Goal: Transaction & Acquisition: Purchase product/service

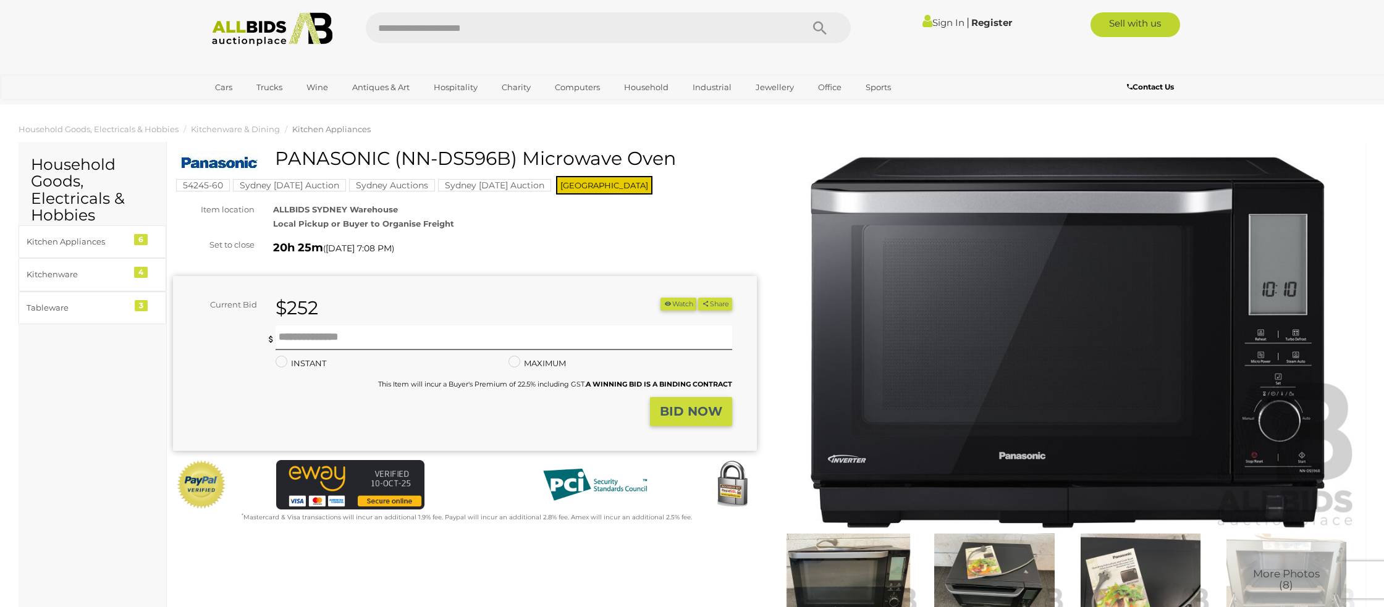
click at [939, 22] on link "Sign In" at bounding box center [943, 23] width 42 height 12
click at [950, 22] on icon at bounding box center [948, 23] width 17 height 22
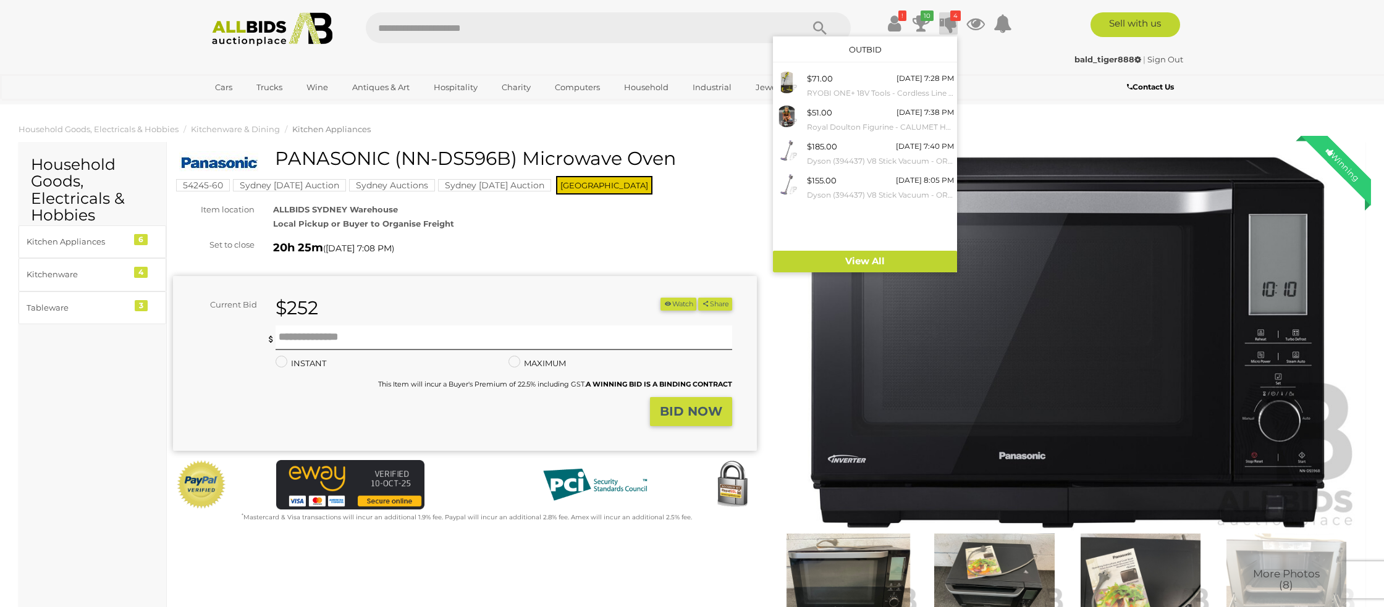
click at [723, 246] on div "20h 25m ( Tomorrow 7:08 PM )" at bounding box center [515, 248] width 484 height 20
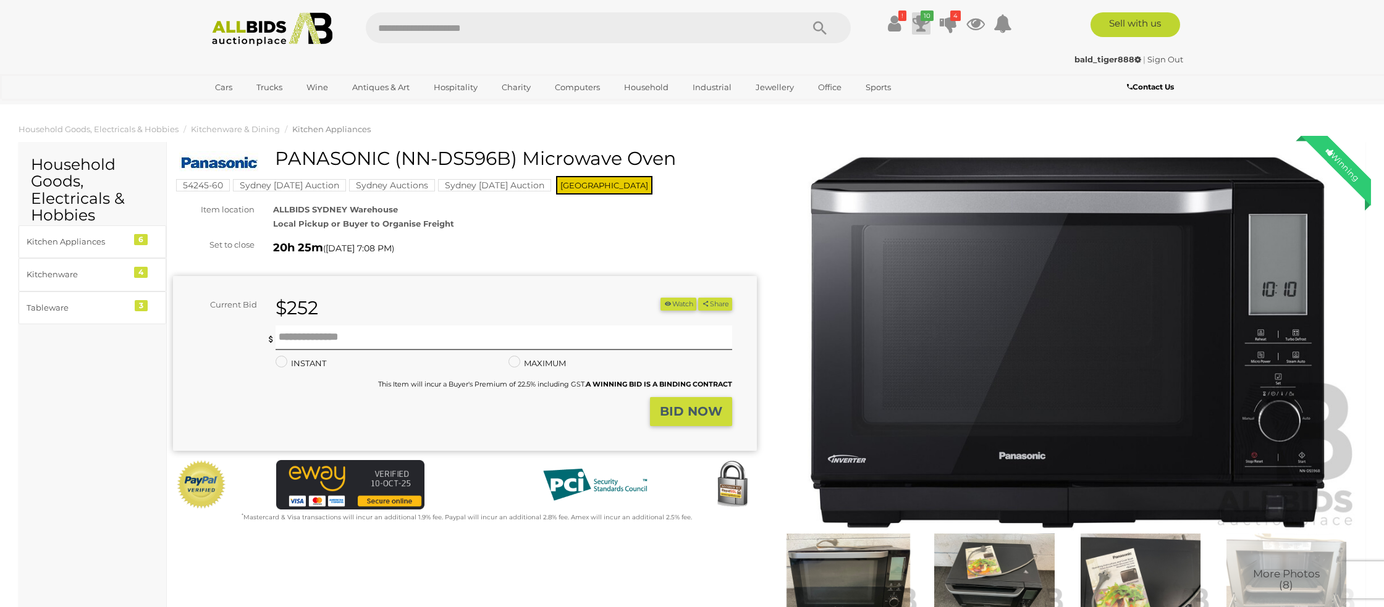
click at [919, 22] on icon at bounding box center [921, 23] width 17 height 22
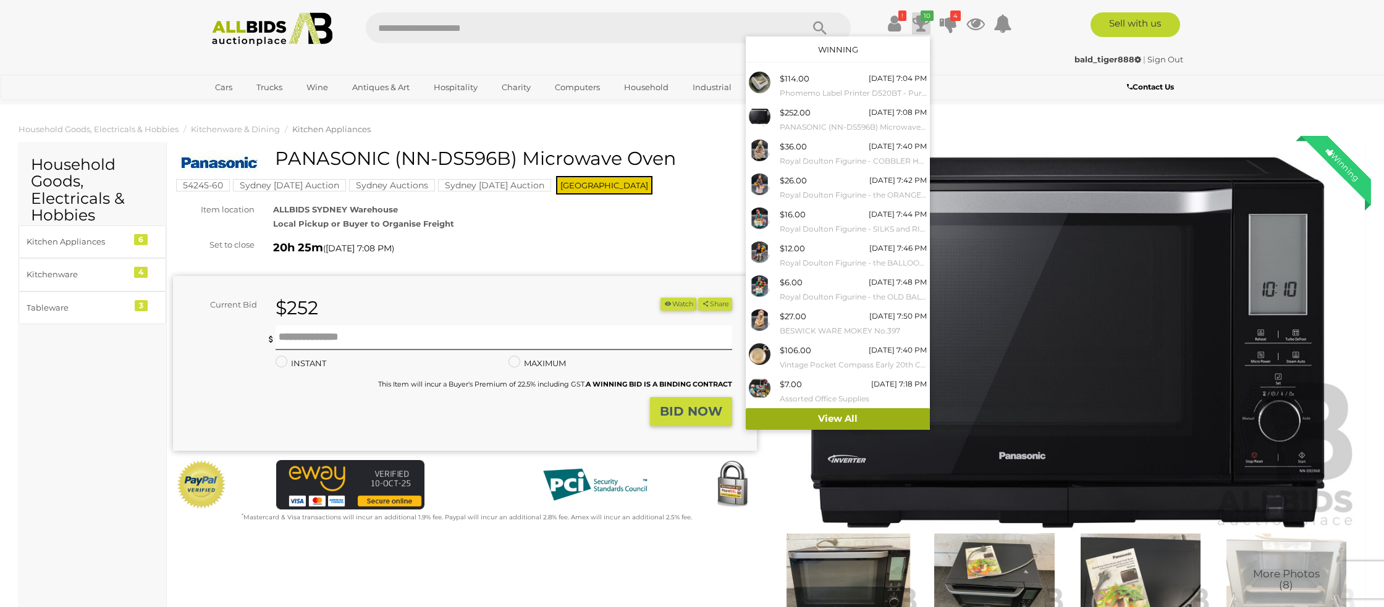
click at [827, 416] on link "View All" at bounding box center [838, 419] width 184 height 22
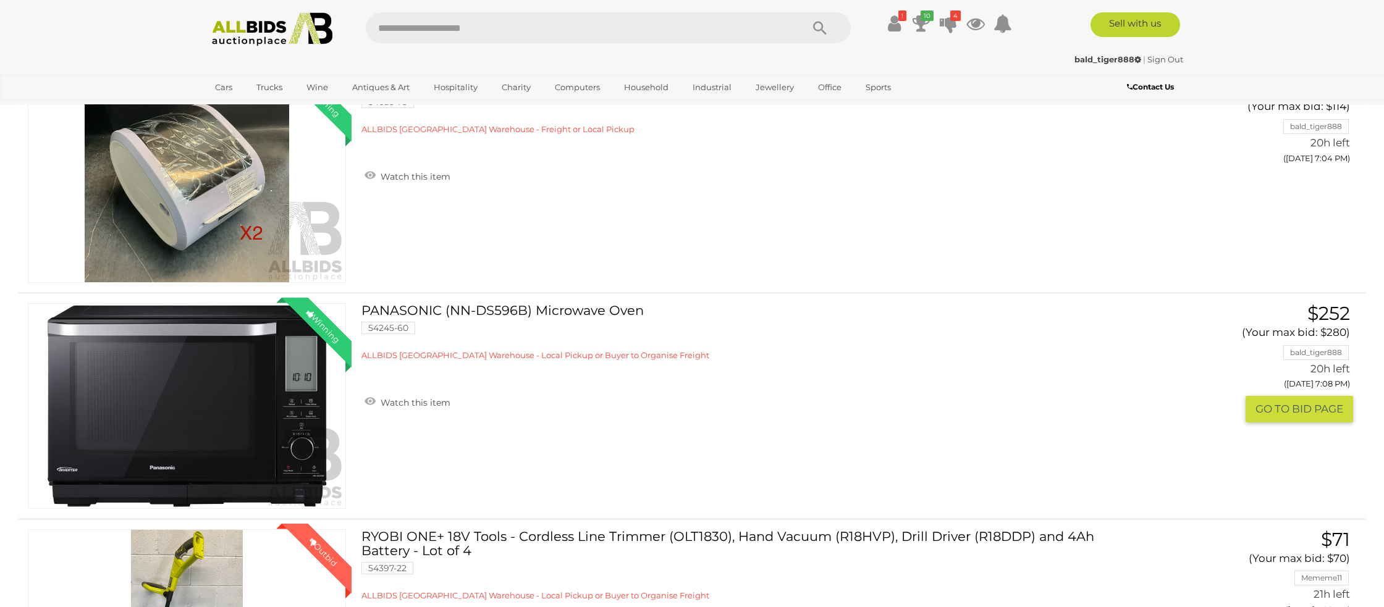
scroll to position [336, 0]
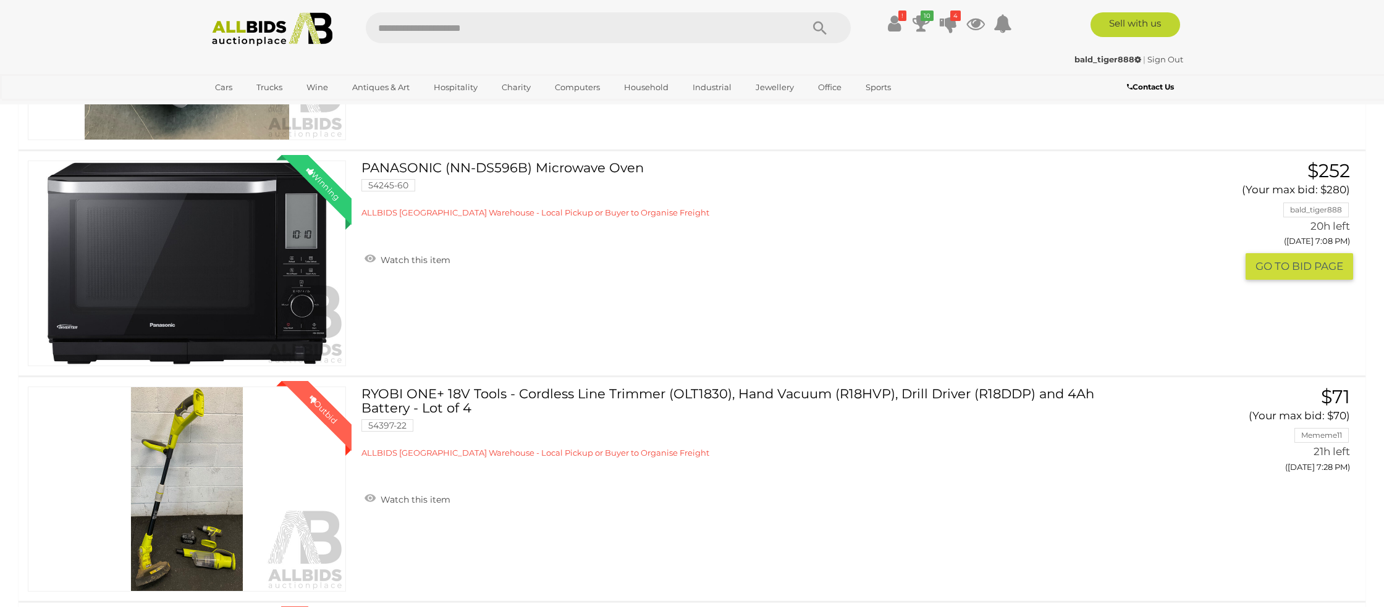
click at [173, 239] on link "Winning Outbid" at bounding box center [187, 264] width 318 height 206
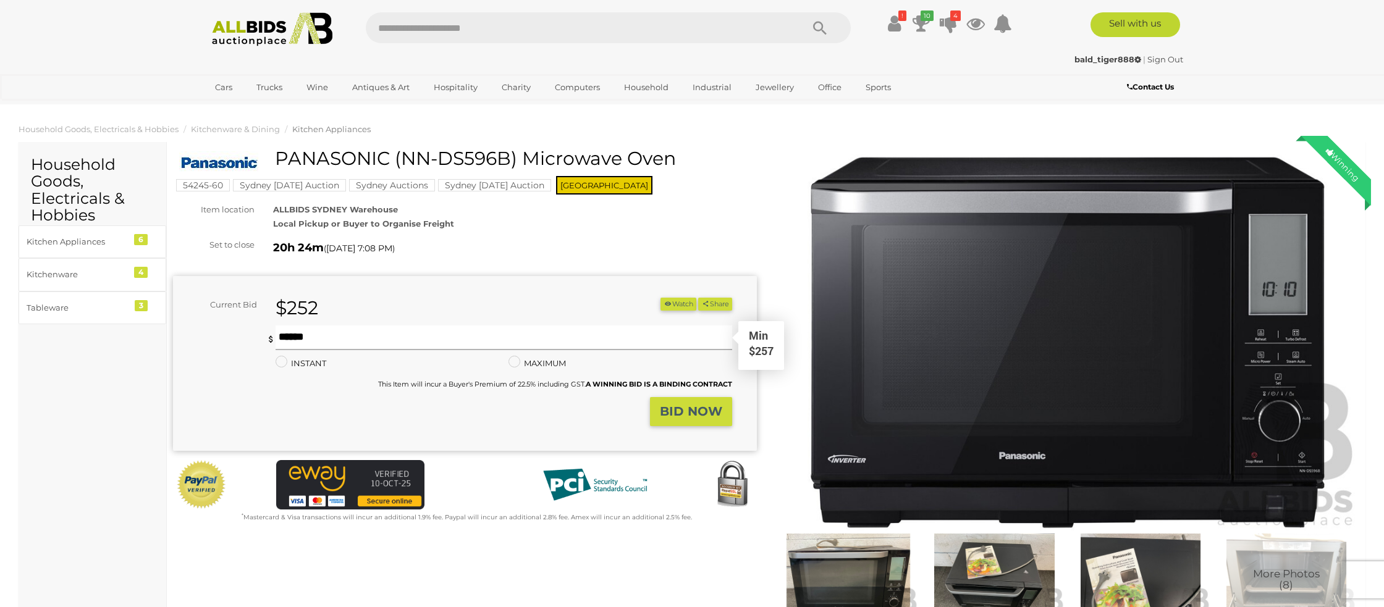
click at [298, 338] on input "text" at bounding box center [504, 338] width 457 height 25
type input "***"
click at [675, 413] on strong "BID NOW" at bounding box center [691, 411] width 62 height 15
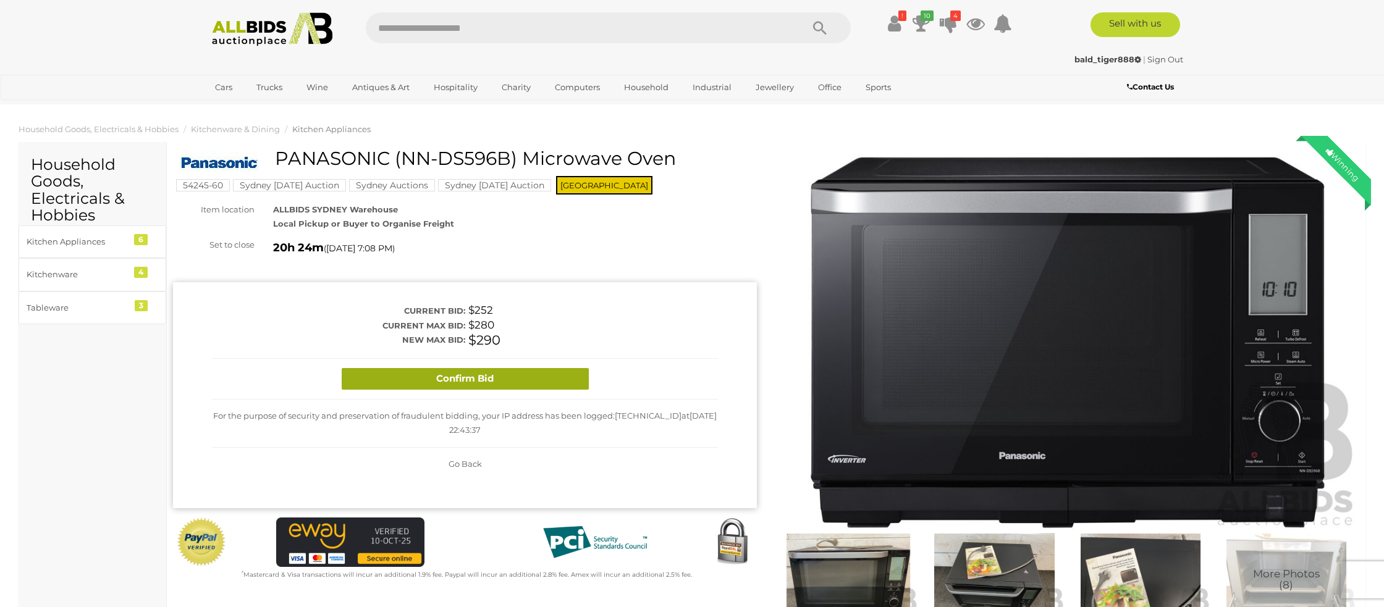
click at [520, 382] on button "Confirm Bid" at bounding box center [465, 379] width 247 height 22
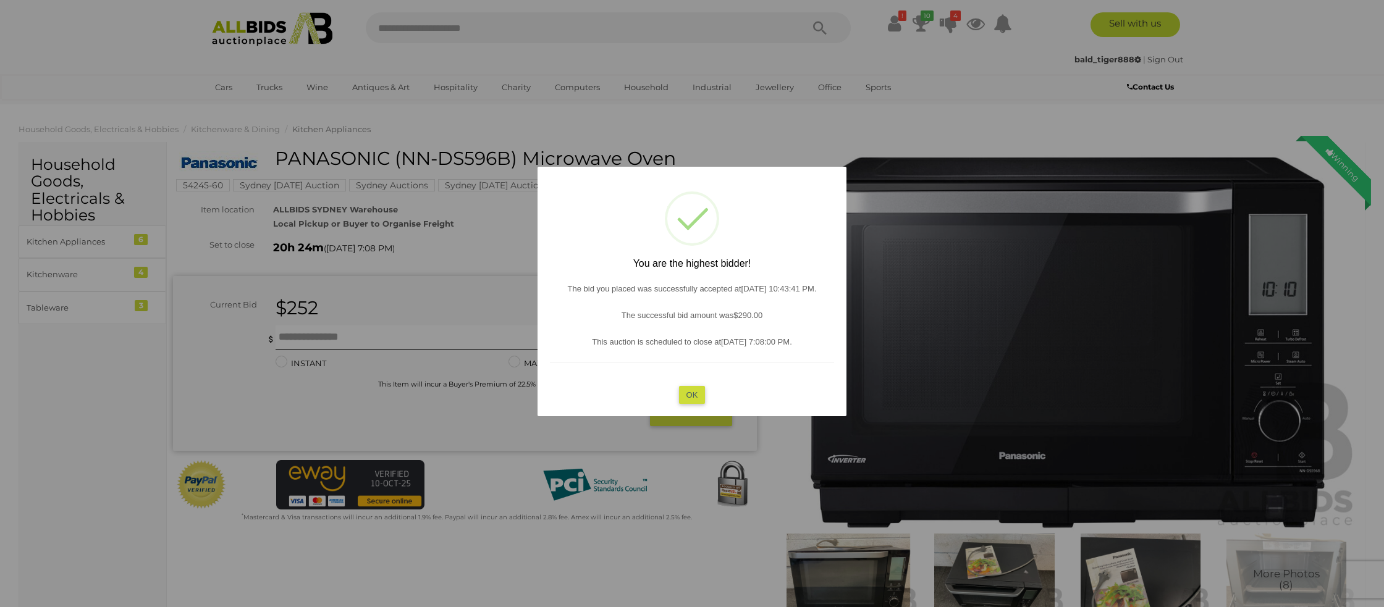
click at [690, 393] on button "OK" at bounding box center [692, 395] width 27 height 18
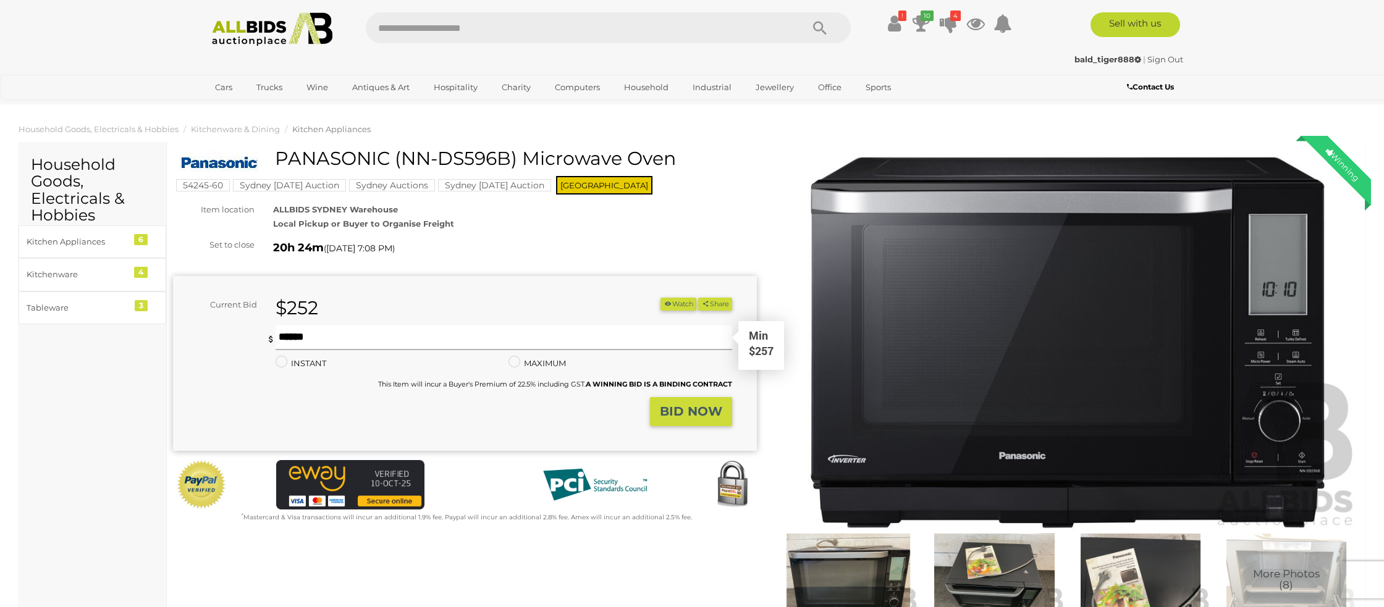
click at [290, 337] on input "text" at bounding box center [504, 338] width 457 height 25
type input "***"
click at [661, 412] on strong "BID NOW" at bounding box center [691, 411] width 62 height 15
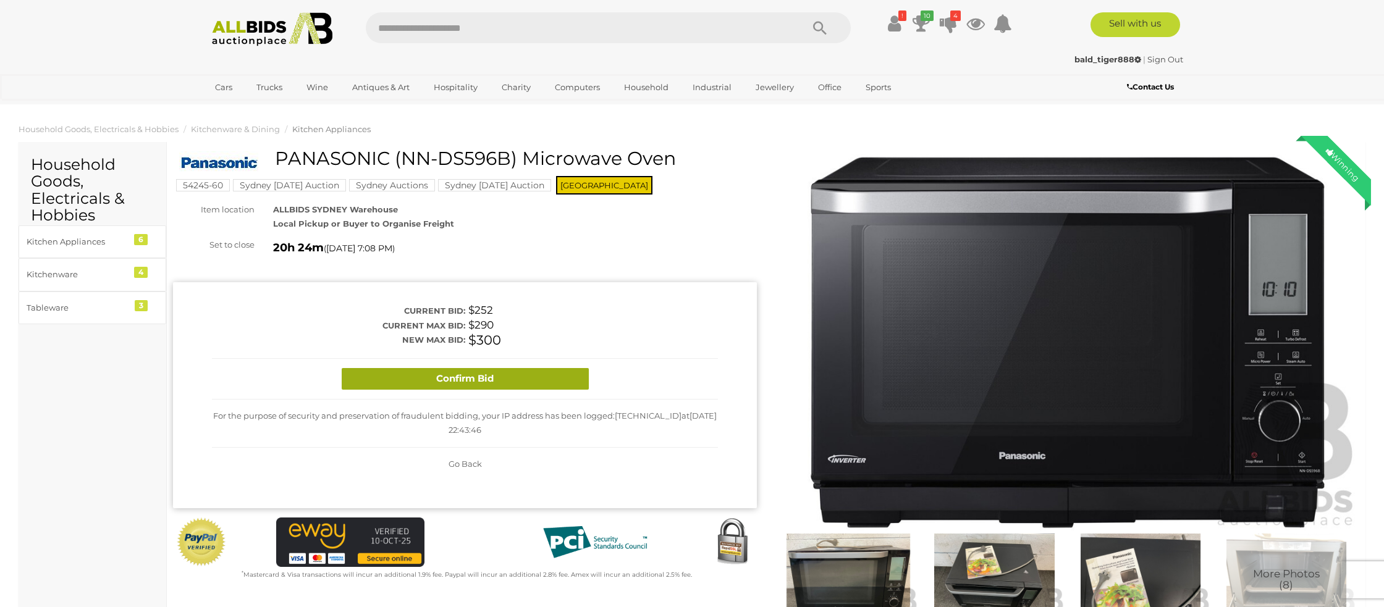
click at [548, 373] on button "Confirm Bid" at bounding box center [465, 379] width 247 height 22
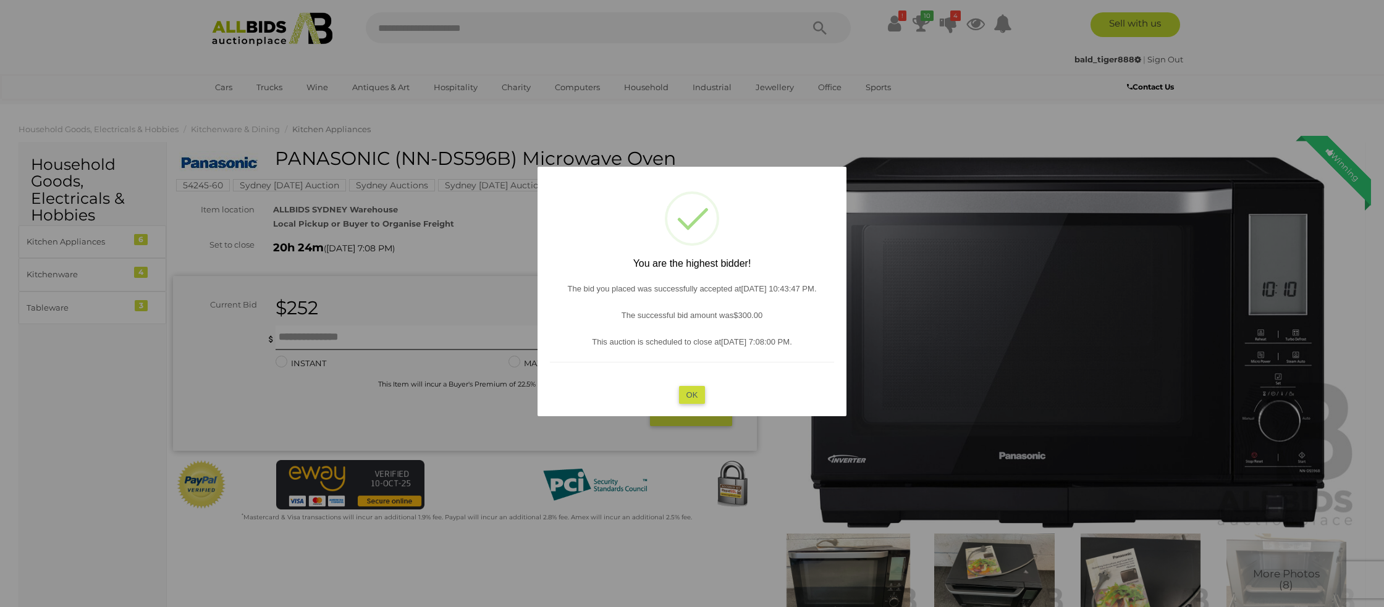
click at [682, 395] on button "OK" at bounding box center [692, 395] width 27 height 18
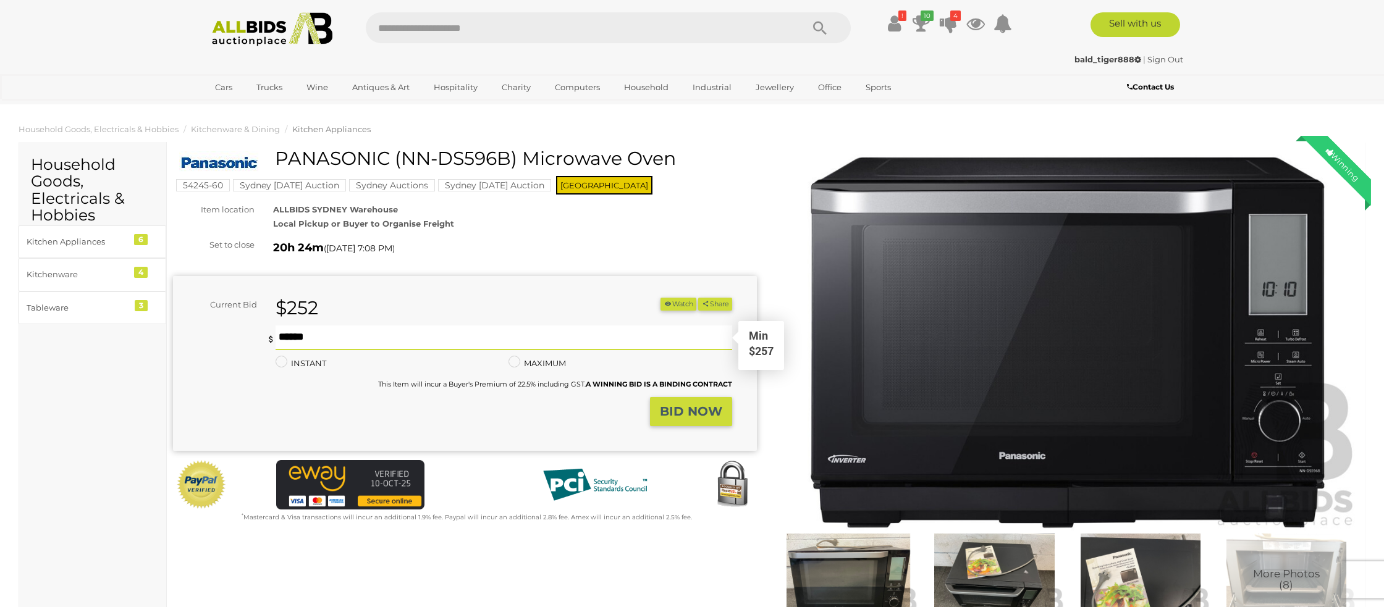
click at [311, 337] on input "text" at bounding box center [504, 338] width 457 height 25
type input "***"
click at [688, 410] on strong "BID NOW" at bounding box center [691, 411] width 62 height 15
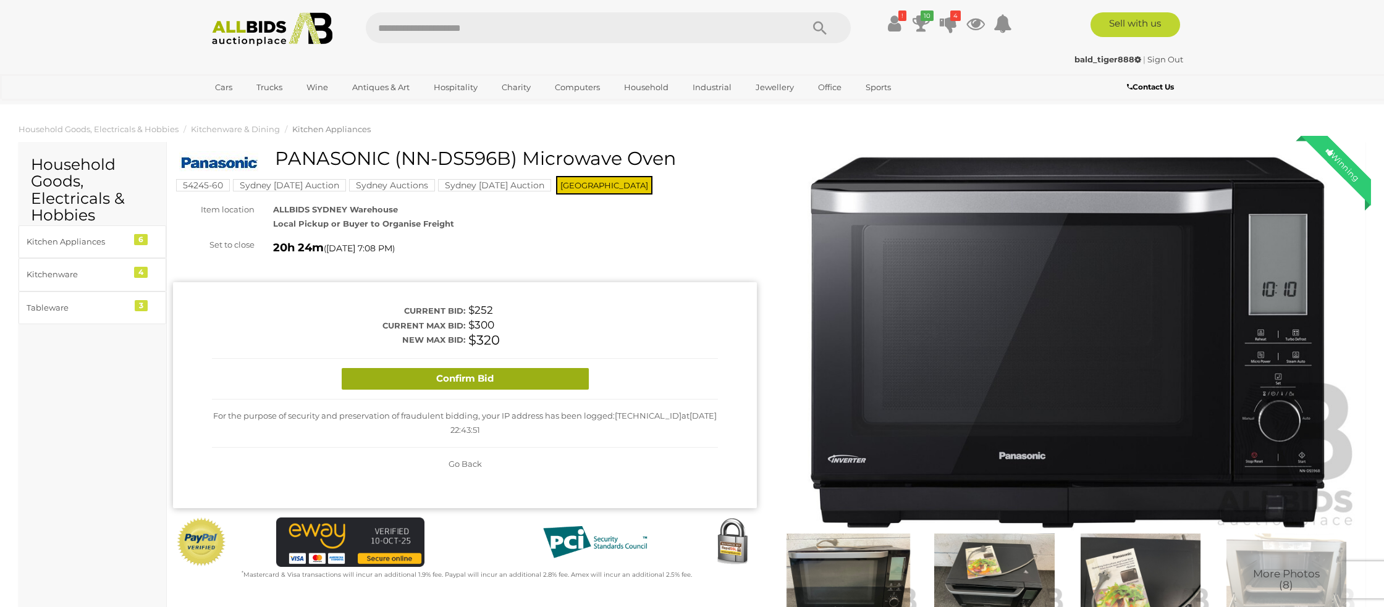
click at [460, 377] on button "Confirm Bid" at bounding box center [465, 379] width 247 height 22
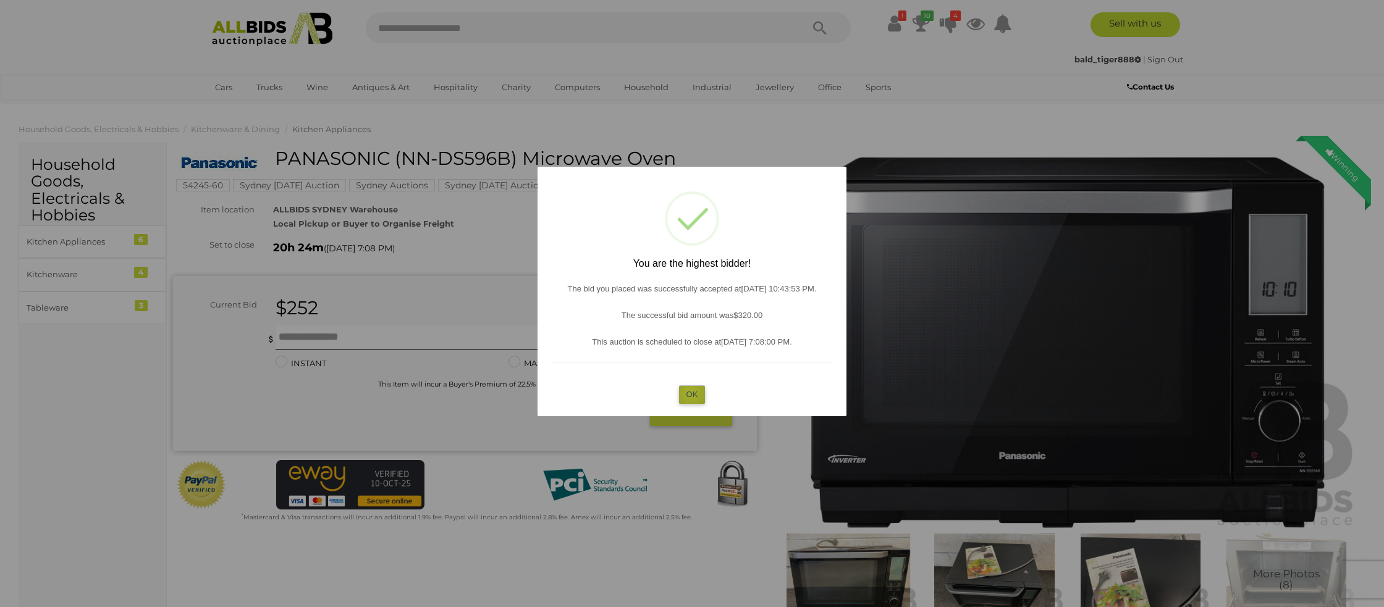
click at [691, 392] on button "OK" at bounding box center [692, 395] width 27 height 18
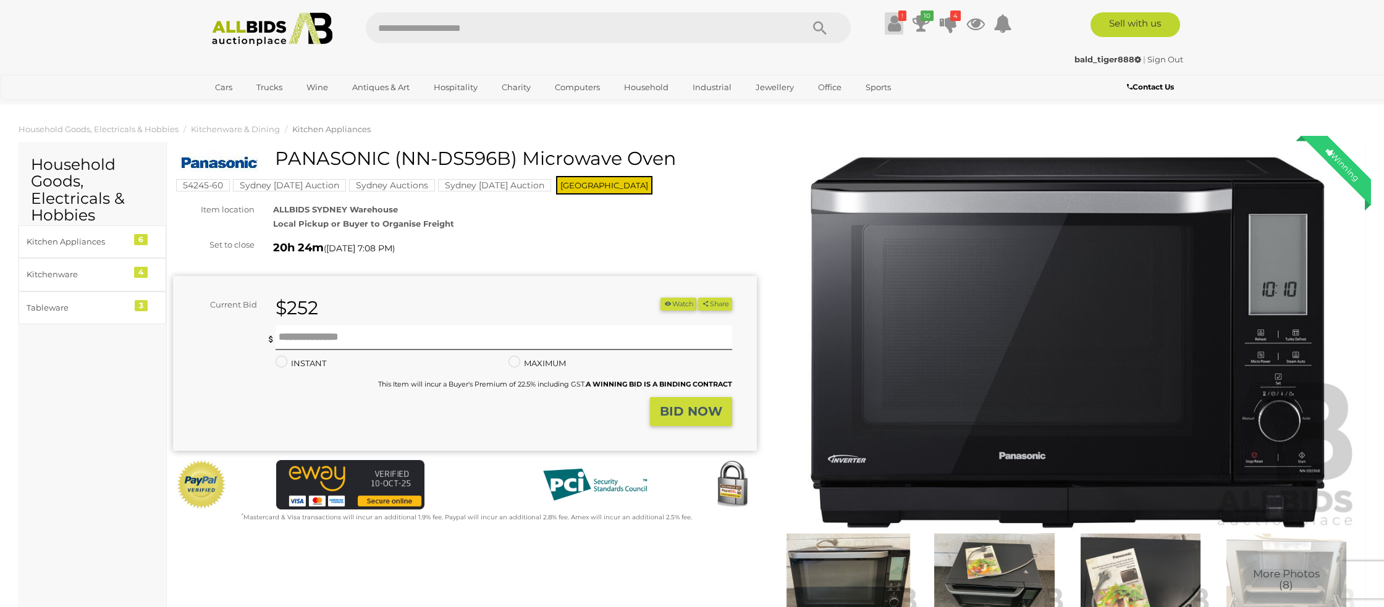
click at [897, 19] on icon at bounding box center [894, 23] width 13 height 22
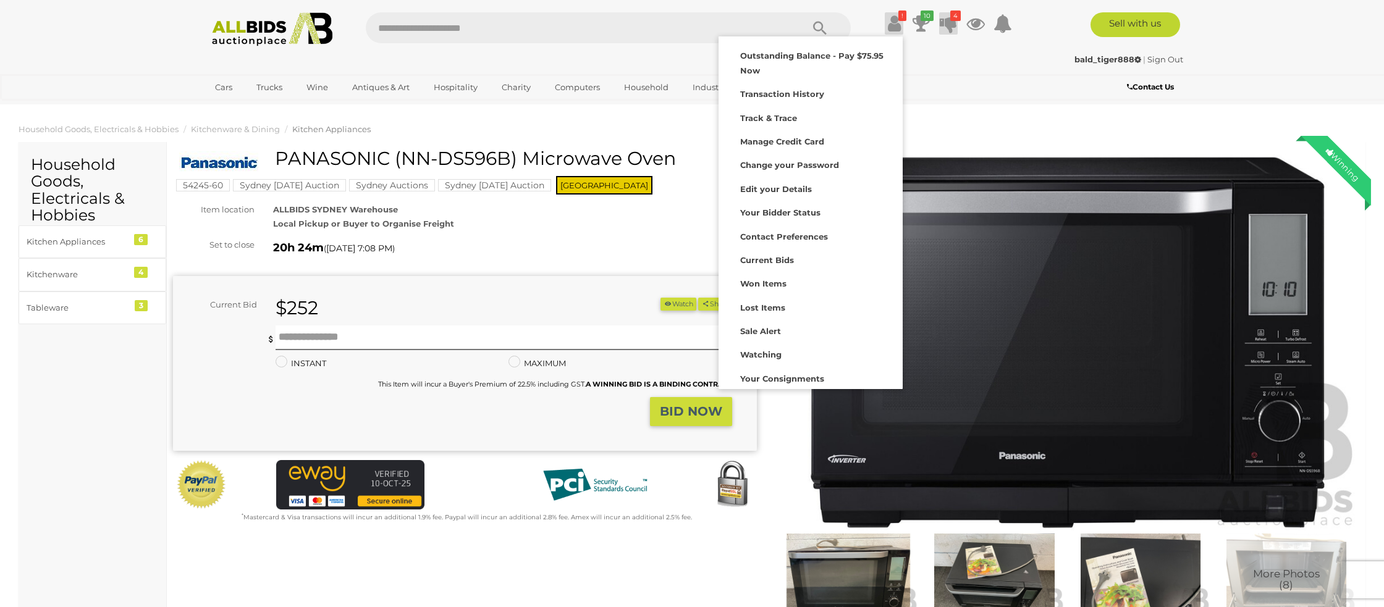
click at [940, 22] on icon at bounding box center [948, 23] width 17 height 22
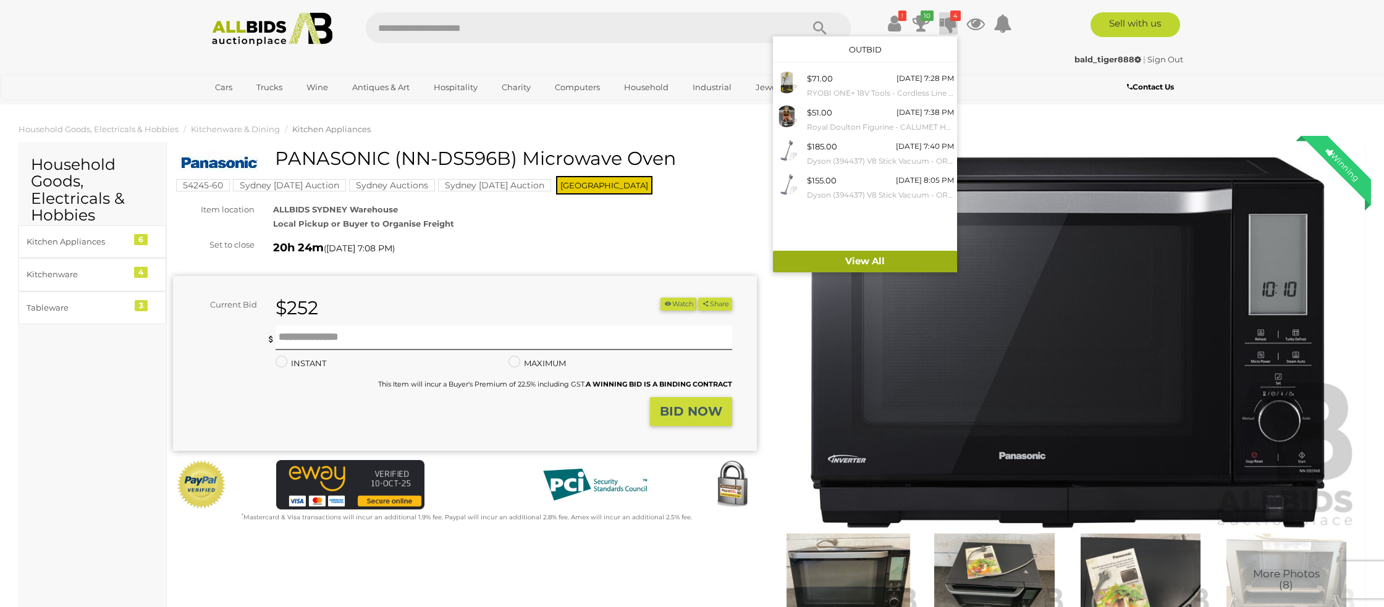
click at [872, 258] on link "View All" at bounding box center [865, 262] width 184 height 22
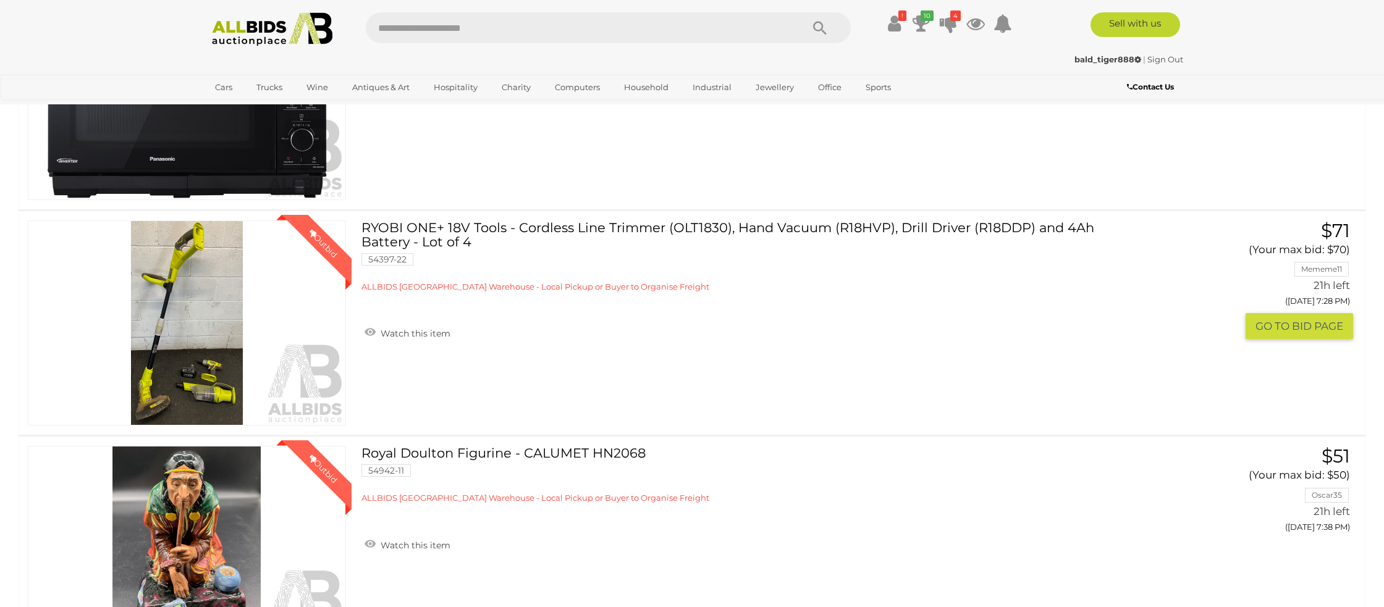
scroll to position [504, 0]
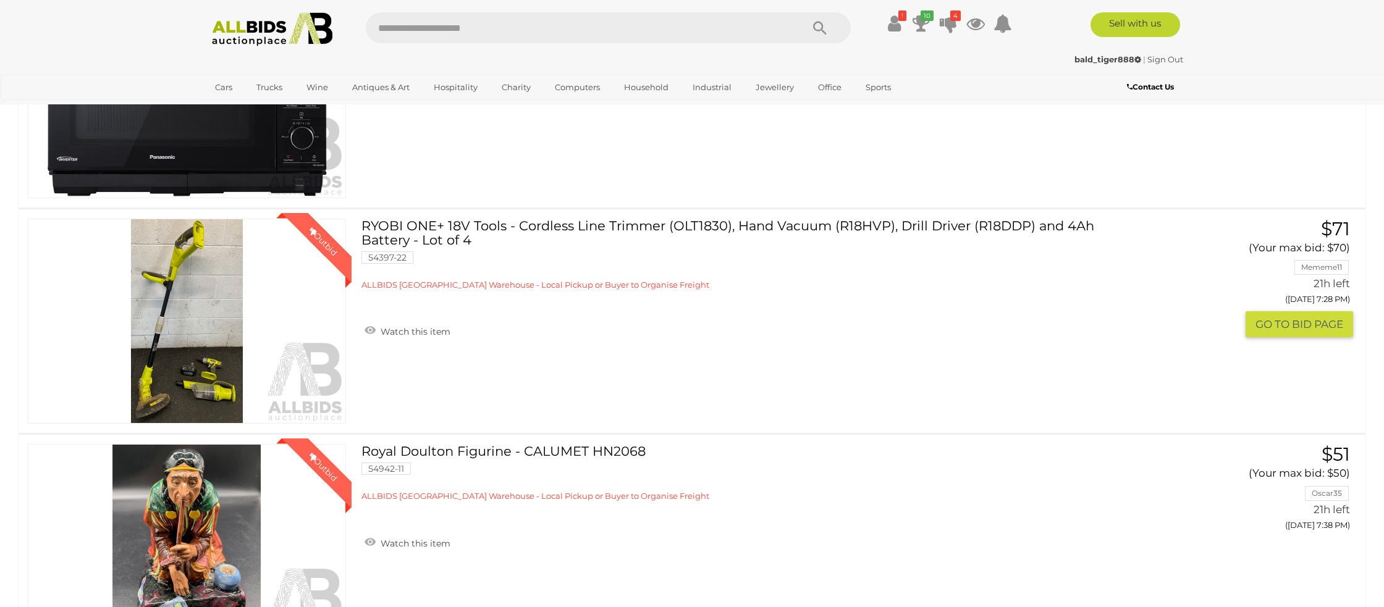
click at [190, 324] on img at bounding box center [186, 321] width 317 height 205
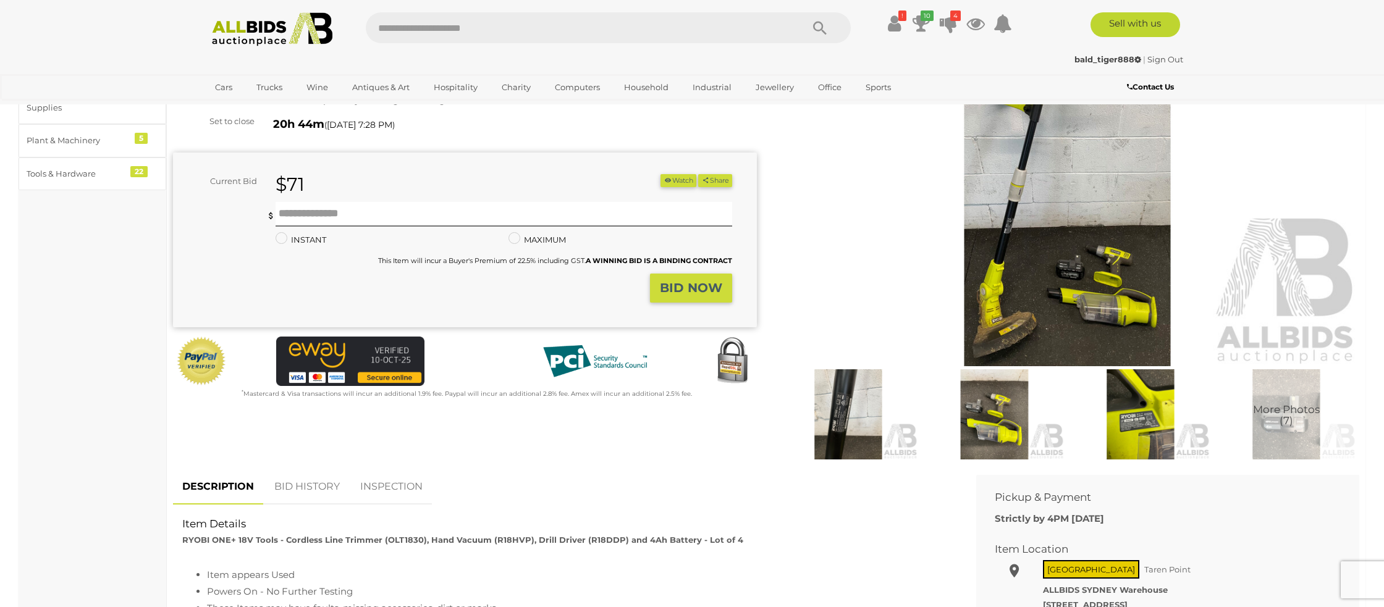
scroll to position [192, 0]
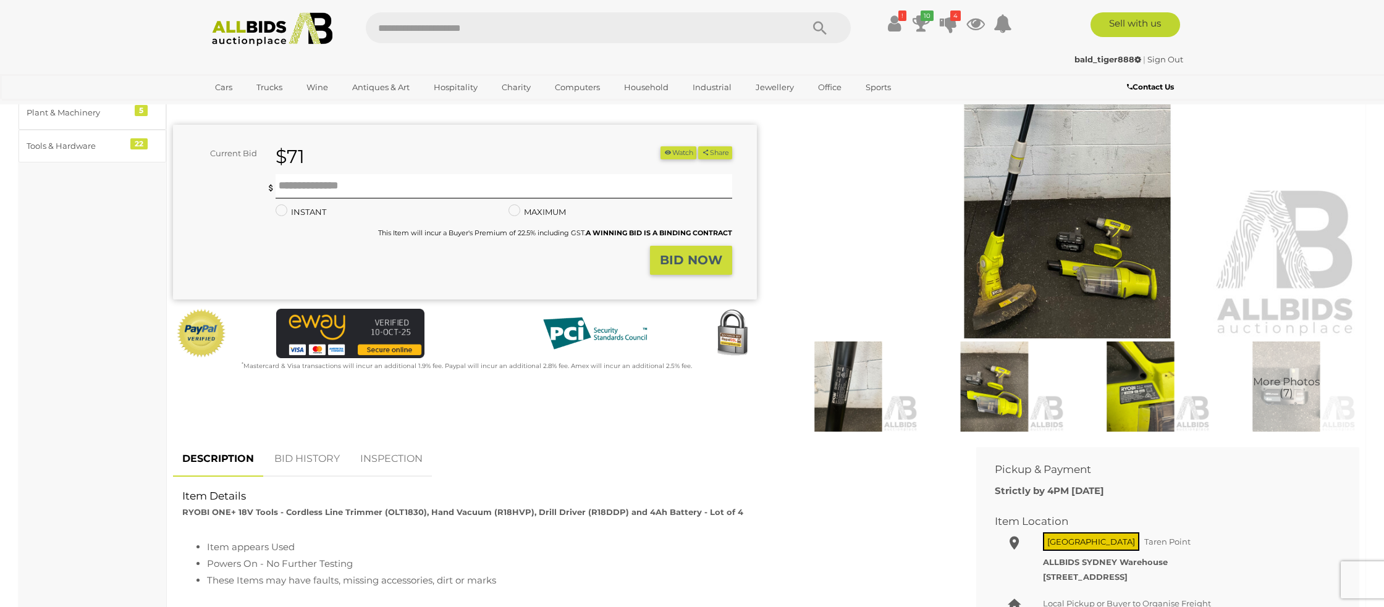
click at [305, 458] on link "BID HISTORY" at bounding box center [307, 459] width 84 height 36
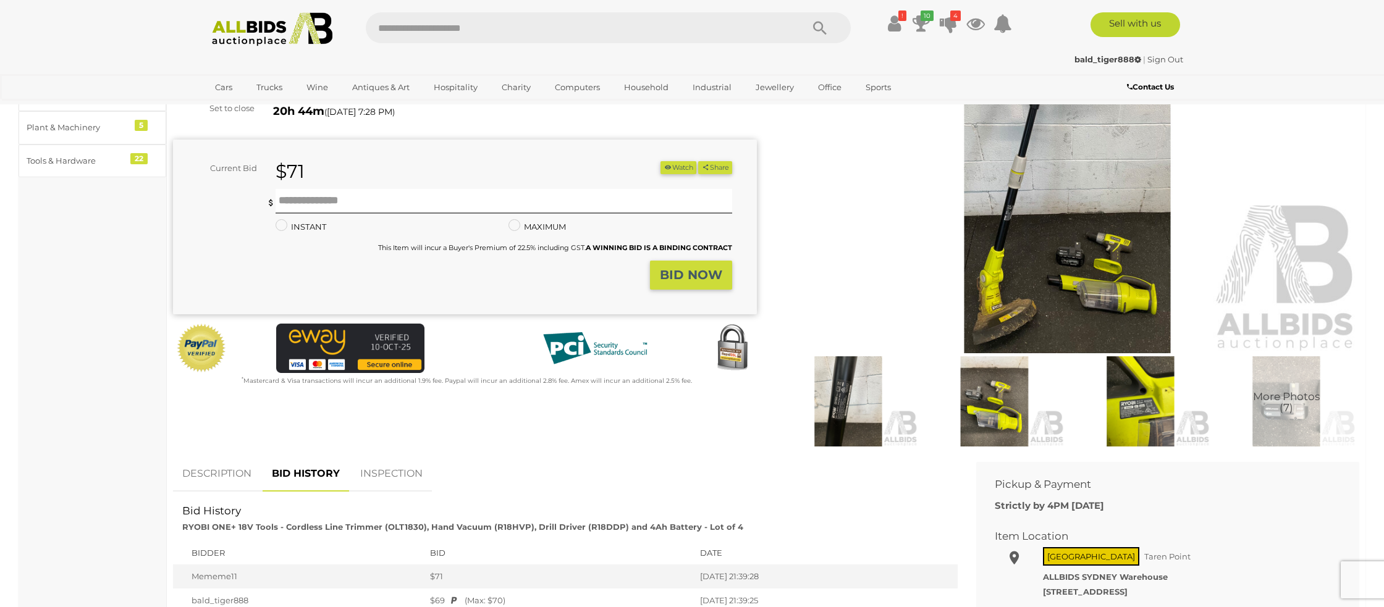
scroll to position [0, 0]
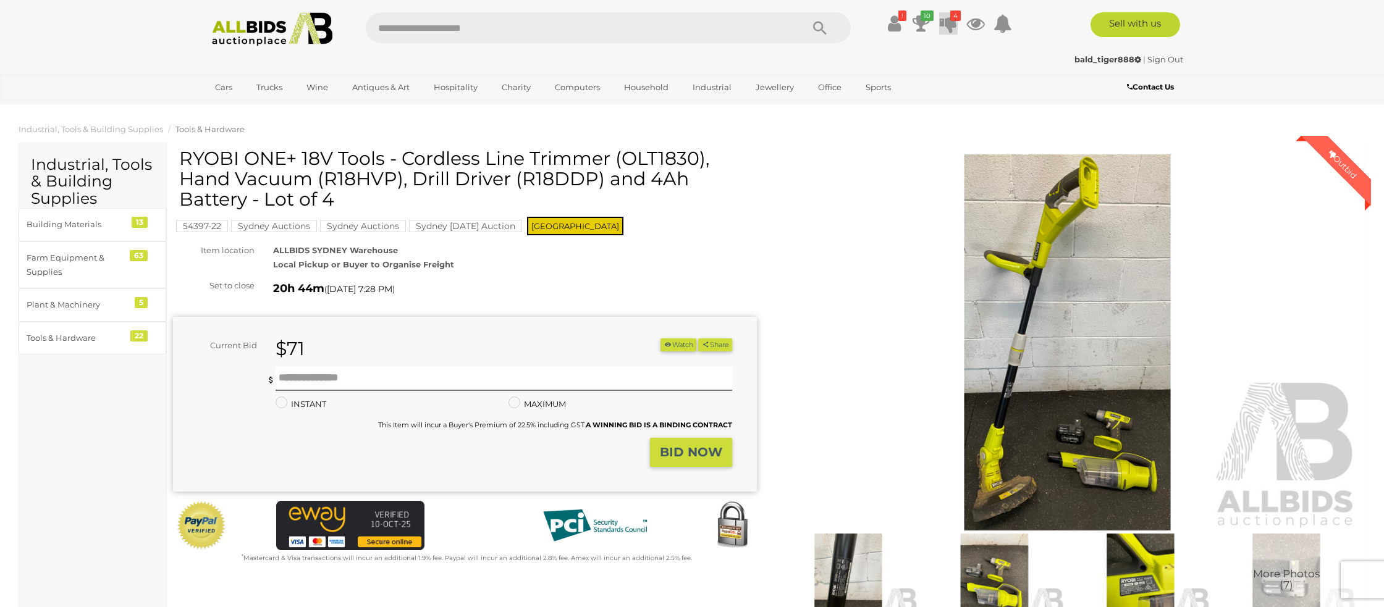
click at [948, 20] on icon at bounding box center [948, 23] width 17 height 22
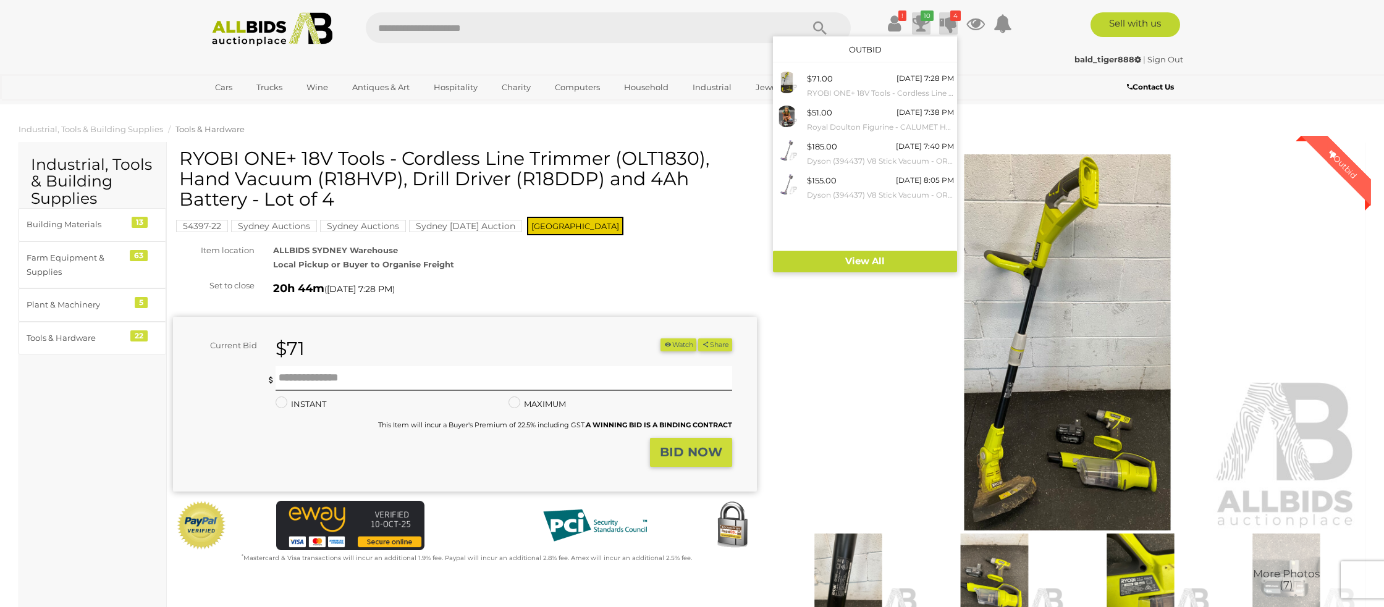
click at [921, 19] on icon "10" at bounding box center [927, 16] width 13 height 11
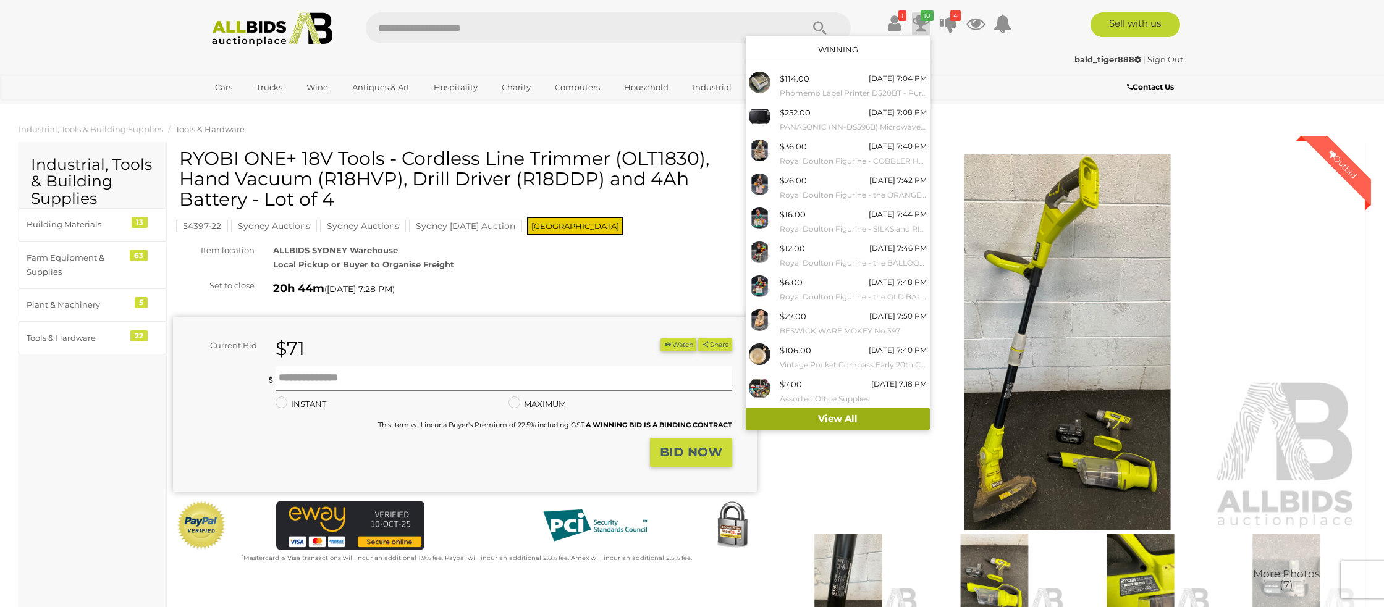
click at [856, 415] on link "View All" at bounding box center [838, 419] width 184 height 22
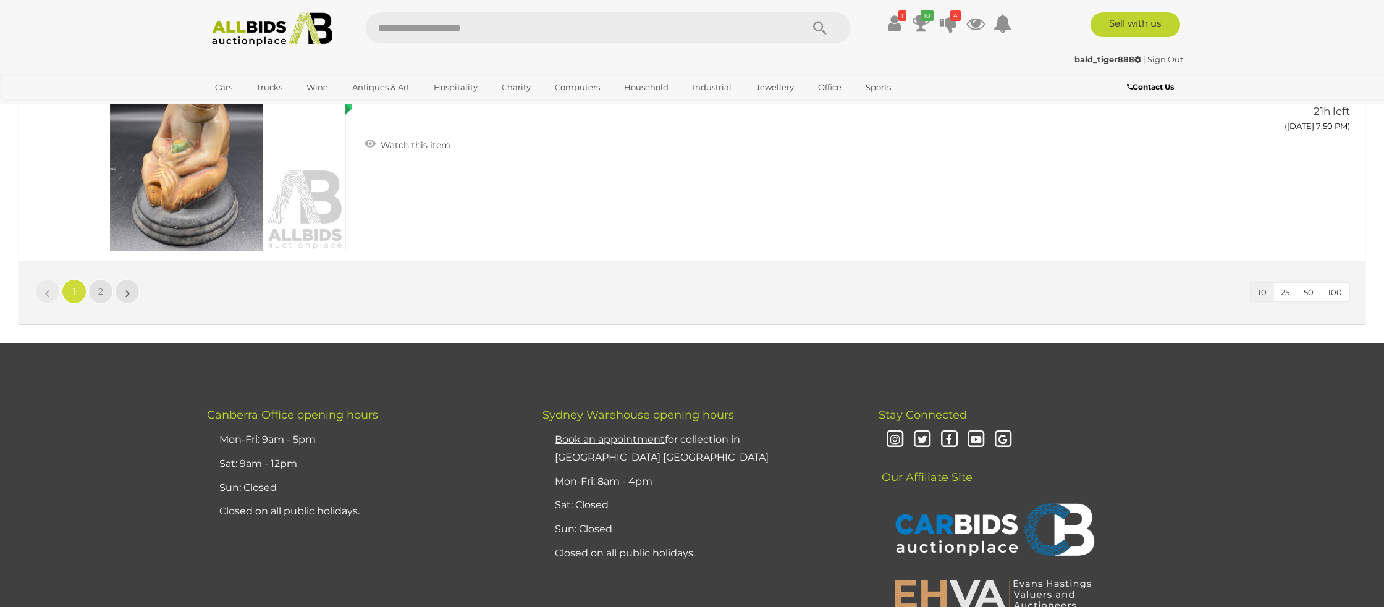
scroll to position [2261, 0]
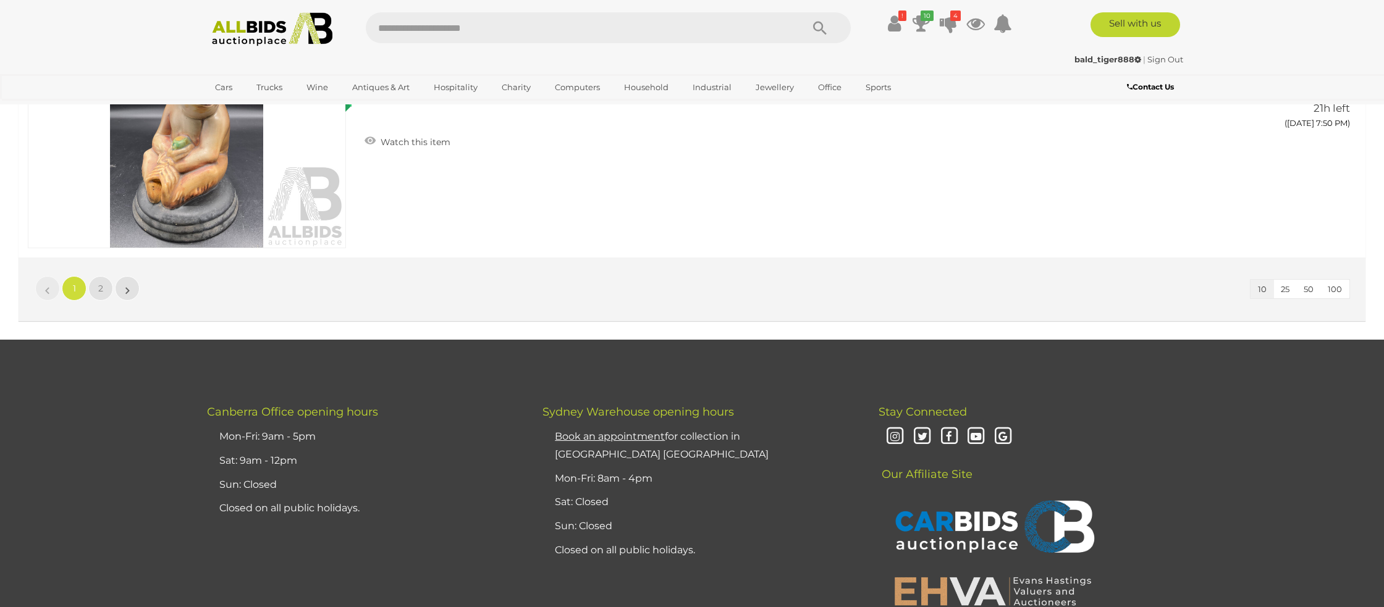
click at [1341, 291] on button "100" at bounding box center [1334, 289] width 29 height 19
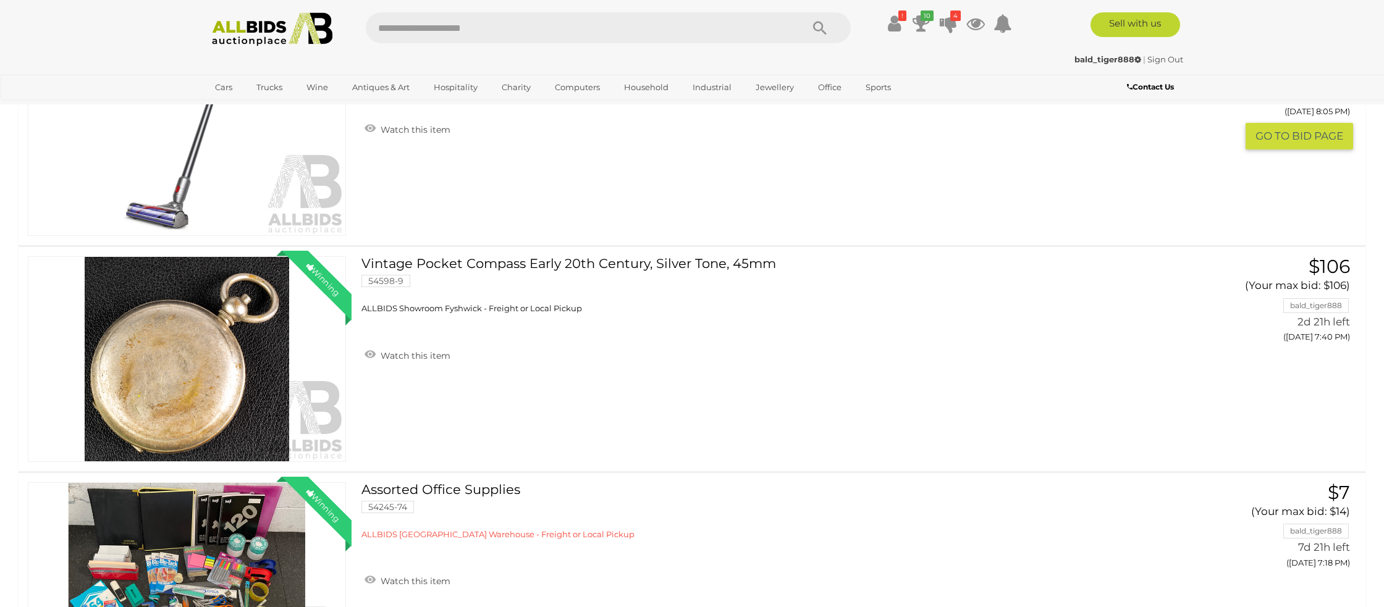
scroll to position [2668, 0]
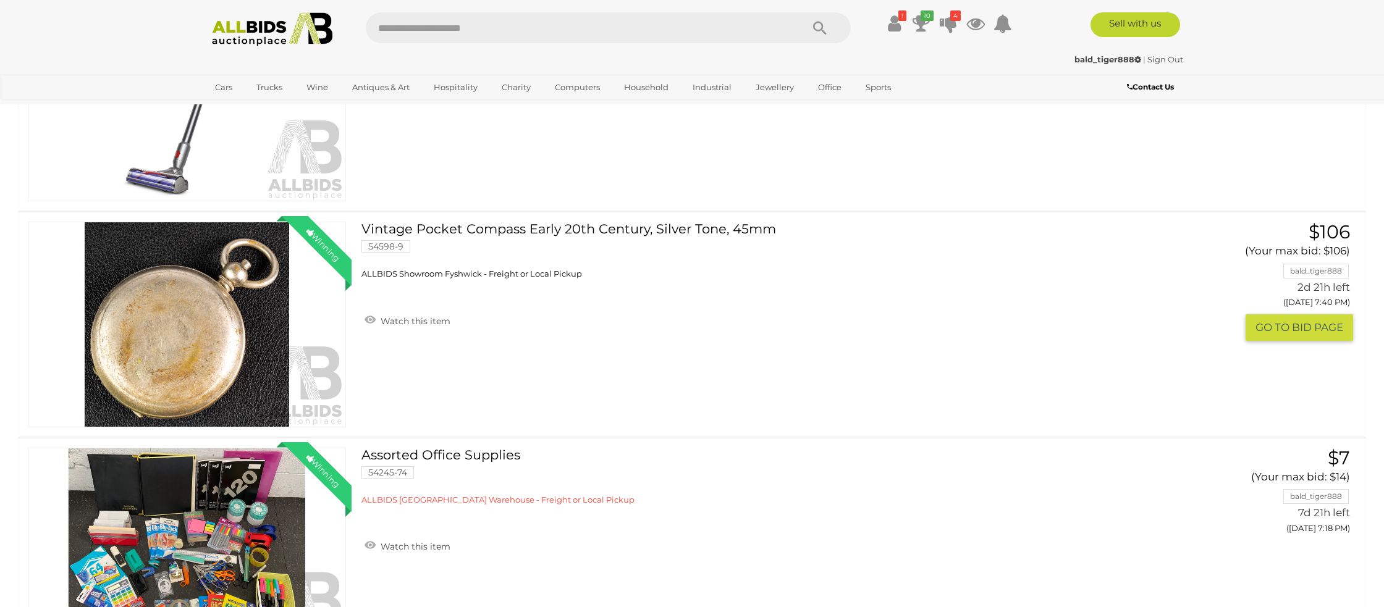
click at [211, 405] on link "Winning Outbid" at bounding box center [187, 325] width 318 height 206
click at [207, 414] on link "Winning Outbid" at bounding box center [187, 325] width 318 height 206
click at [206, 414] on link "Winning Outbid" at bounding box center [187, 325] width 318 height 206
click at [1307, 341] on button "GO TO BID PAGE" at bounding box center [1300, 327] width 108 height 27
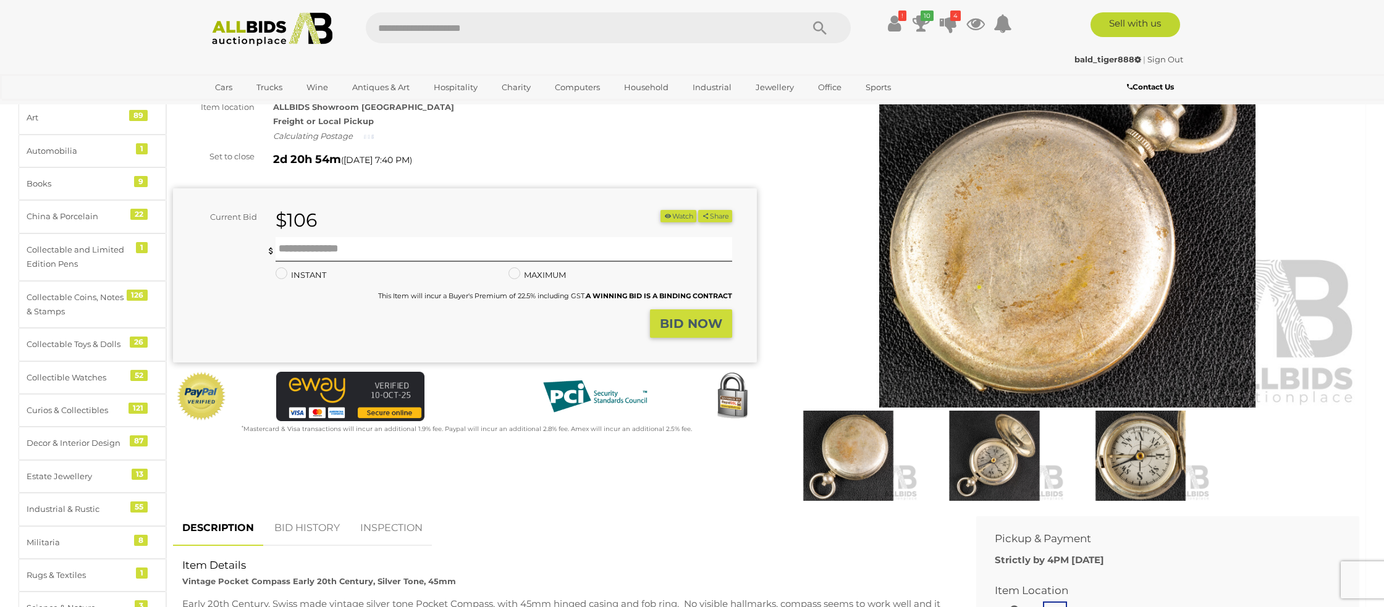
scroll to position [134, 0]
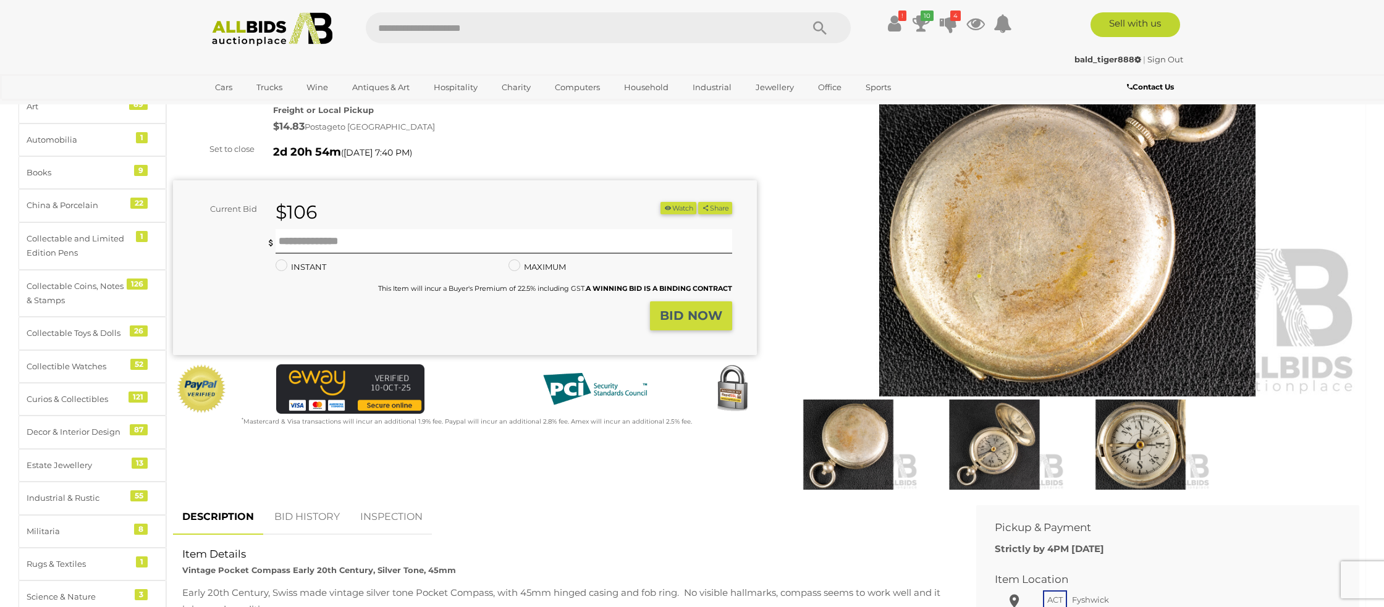
click at [307, 515] on link "BID HISTORY" at bounding box center [307, 517] width 84 height 36
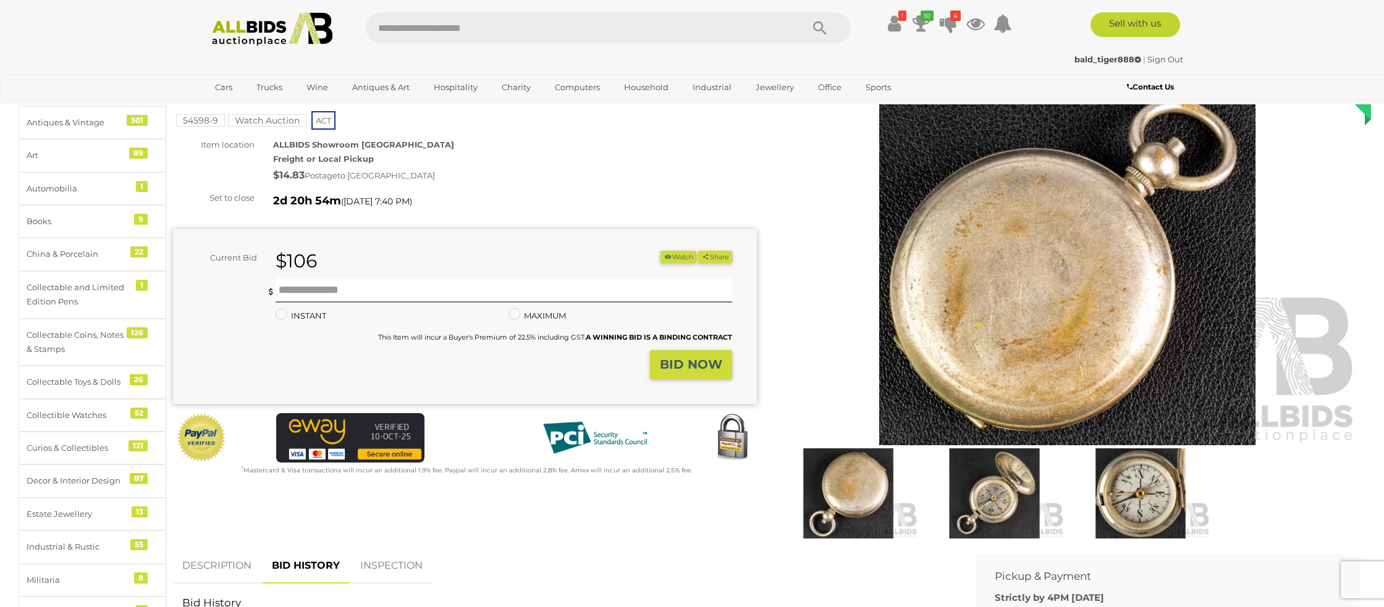
scroll to position [0, 0]
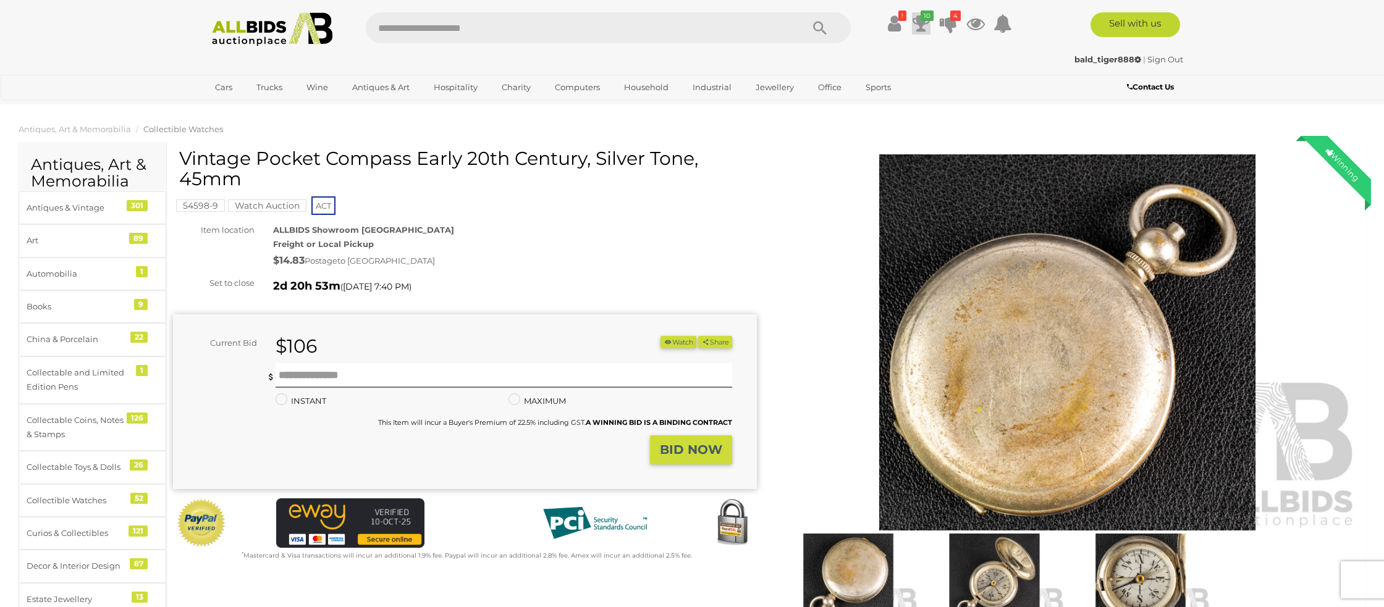
click at [922, 19] on icon "10" at bounding box center [927, 16] width 13 height 11
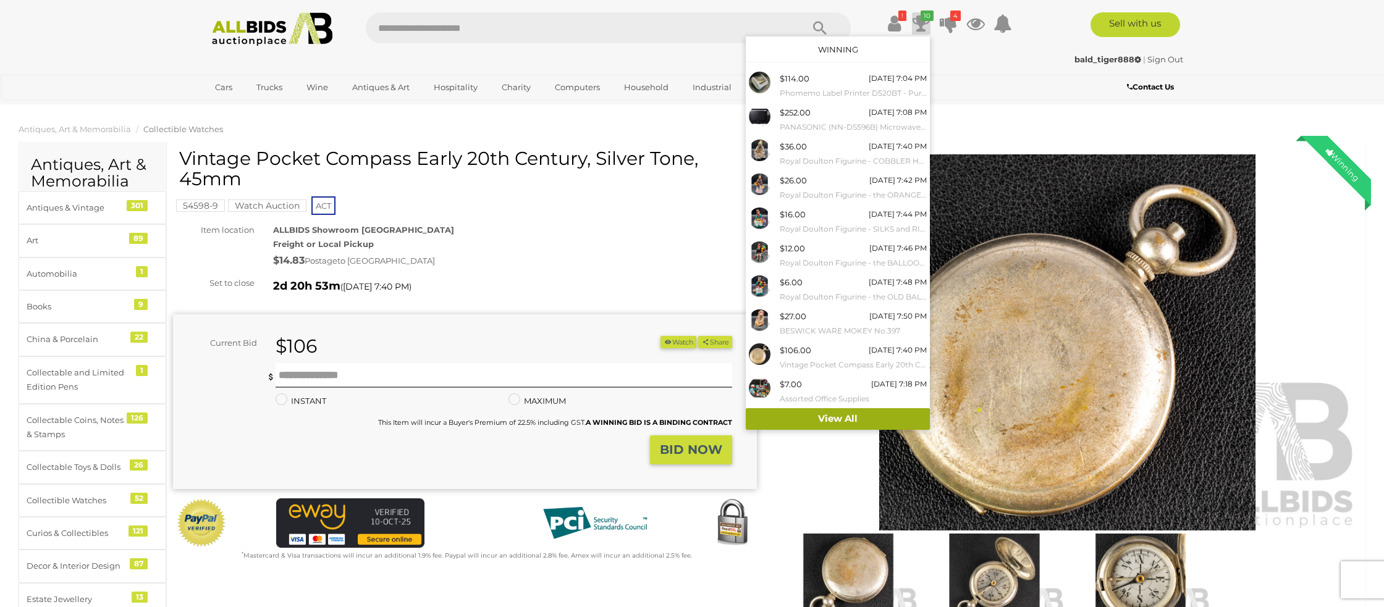
click at [836, 418] on link "View All" at bounding box center [838, 419] width 184 height 22
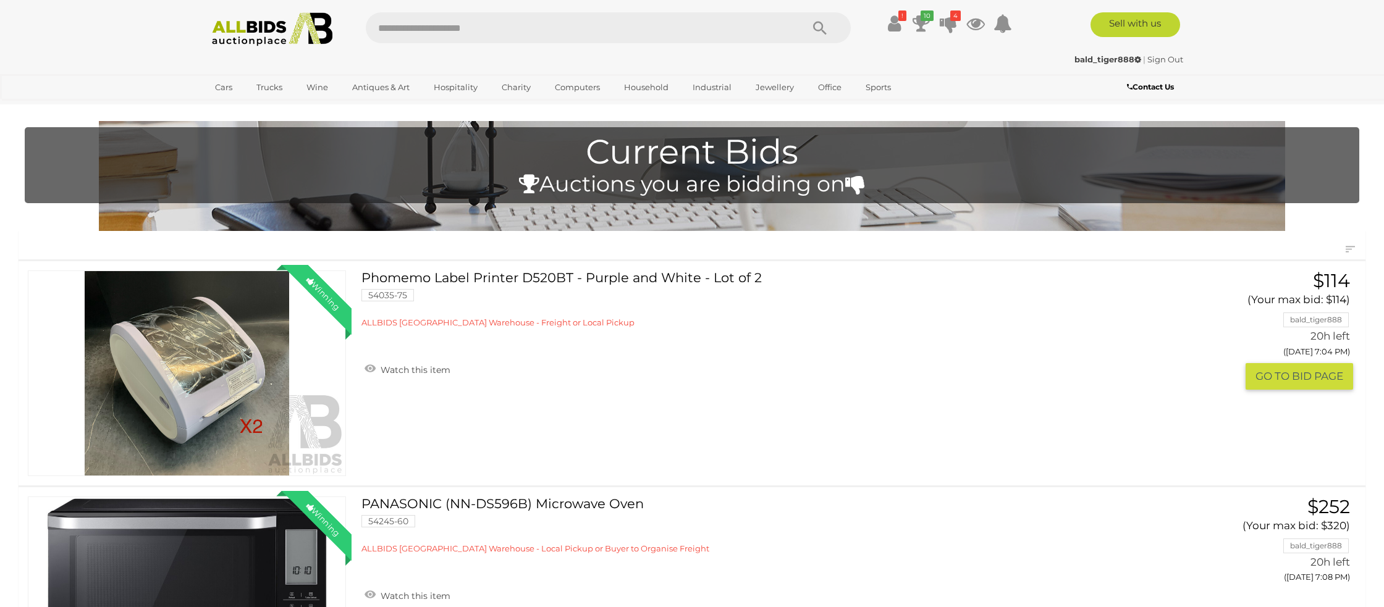
click at [239, 326] on link "Winning Outbid" at bounding box center [187, 374] width 318 height 206
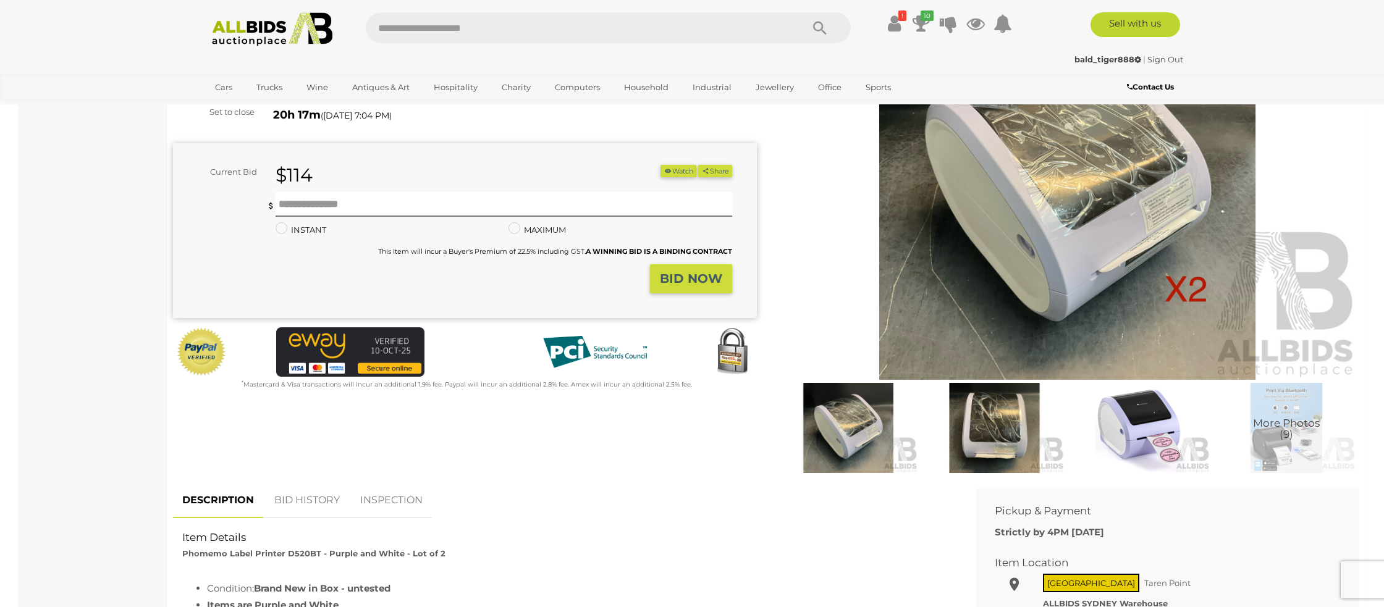
scroll to position [166, 0]
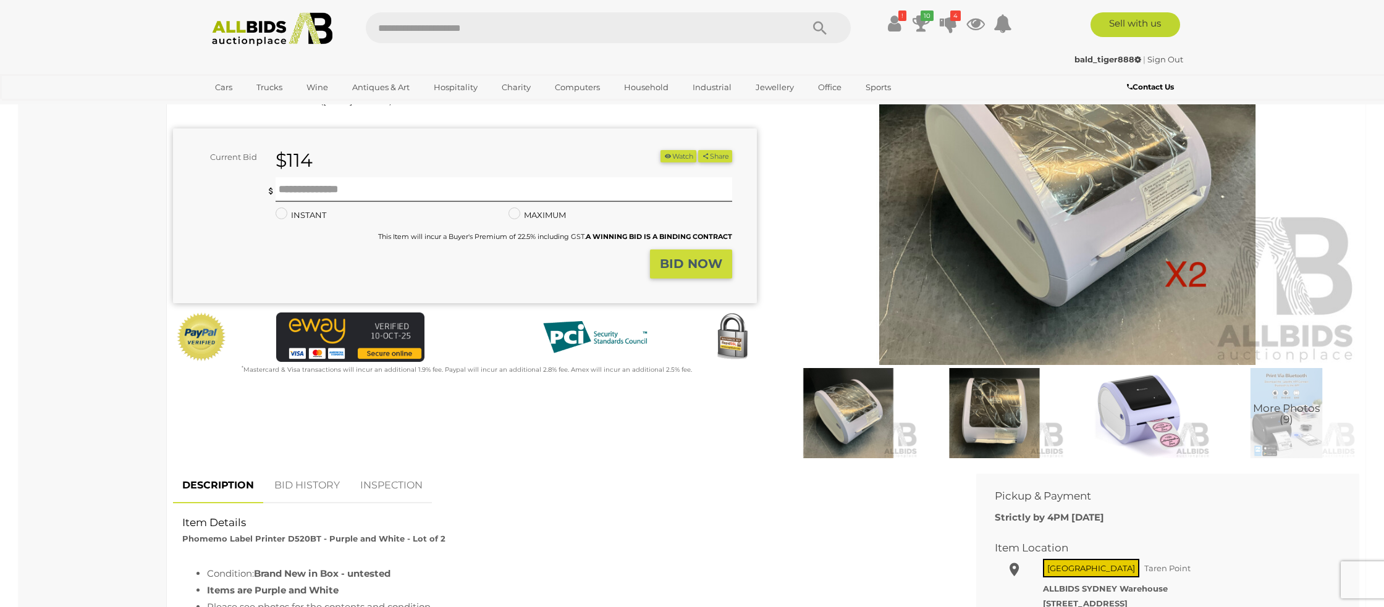
click at [304, 483] on link "BID HISTORY" at bounding box center [307, 486] width 84 height 36
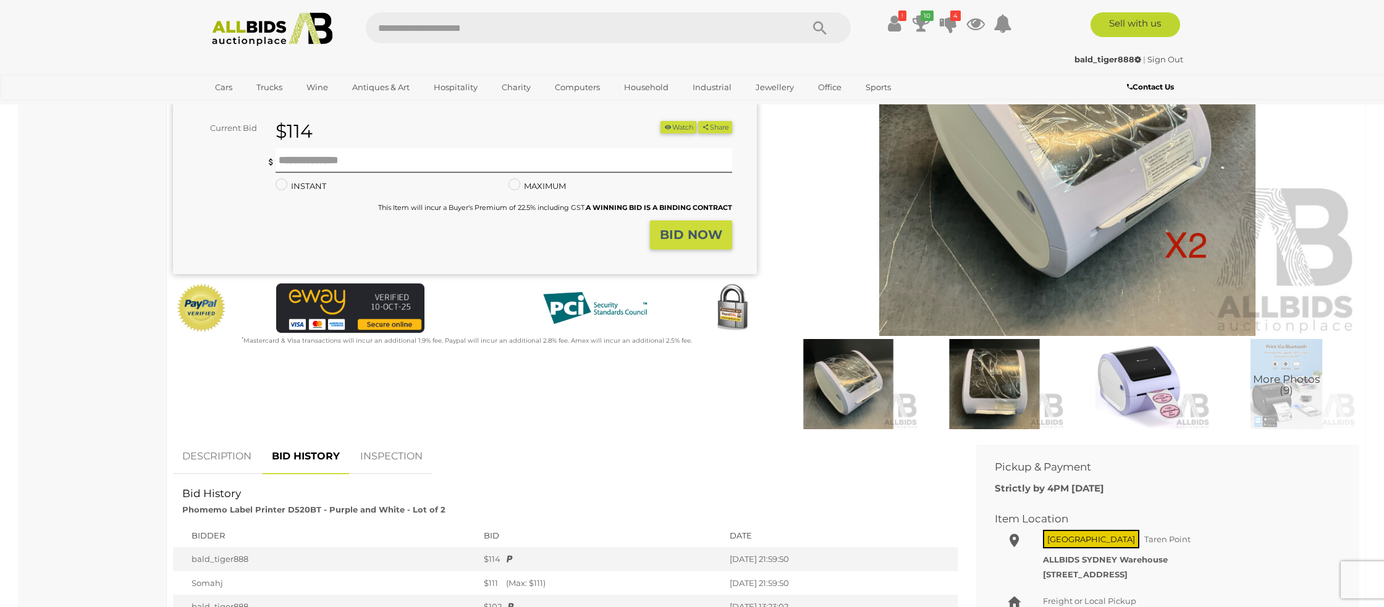
scroll to position [0, 0]
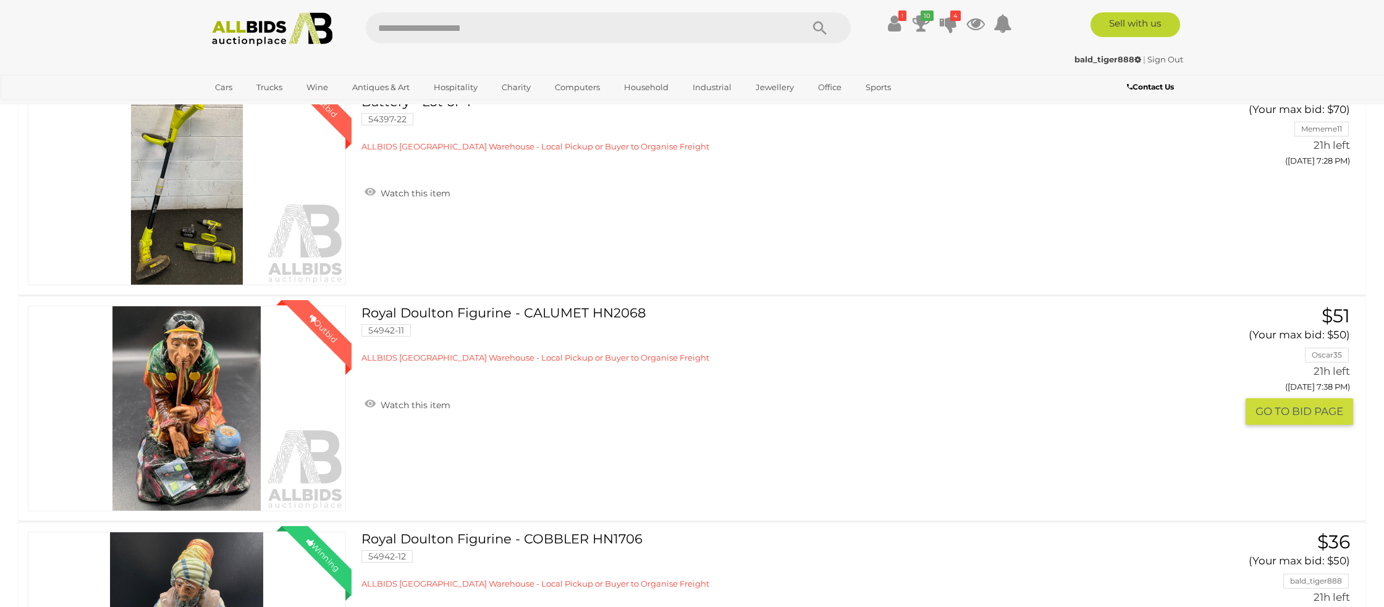
scroll to position [652, 0]
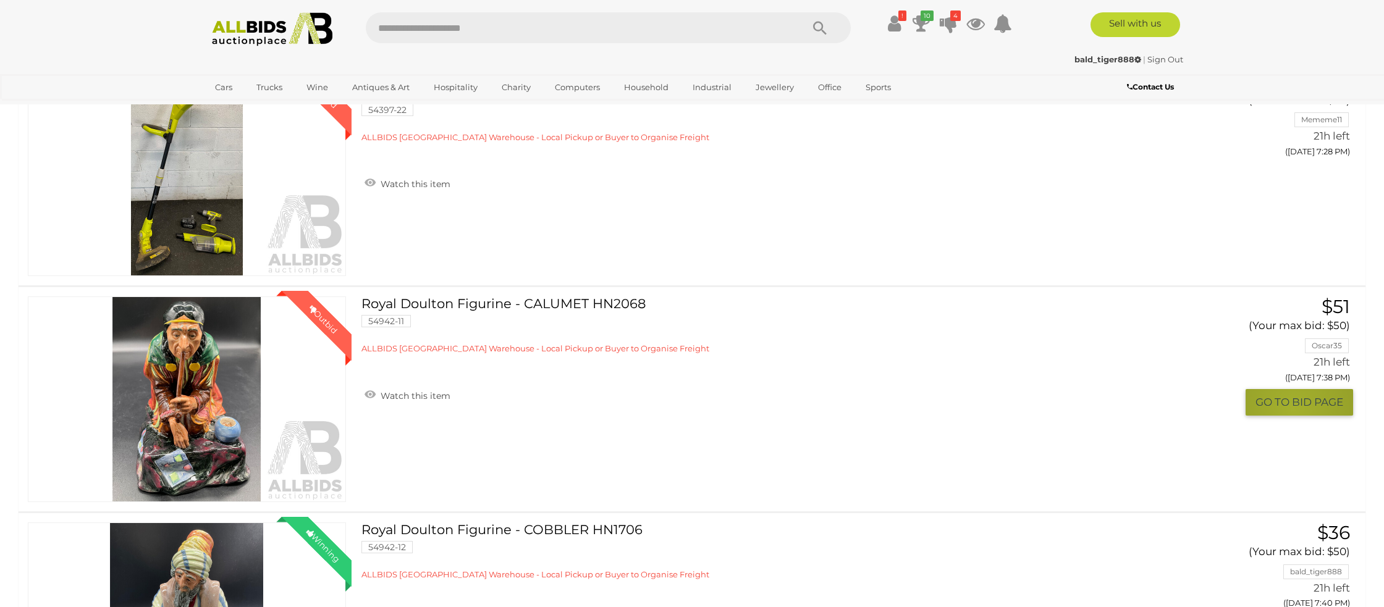
click at [1291, 410] on button "GO TO BID PAGE" at bounding box center [1300, 402] width 108 height 27
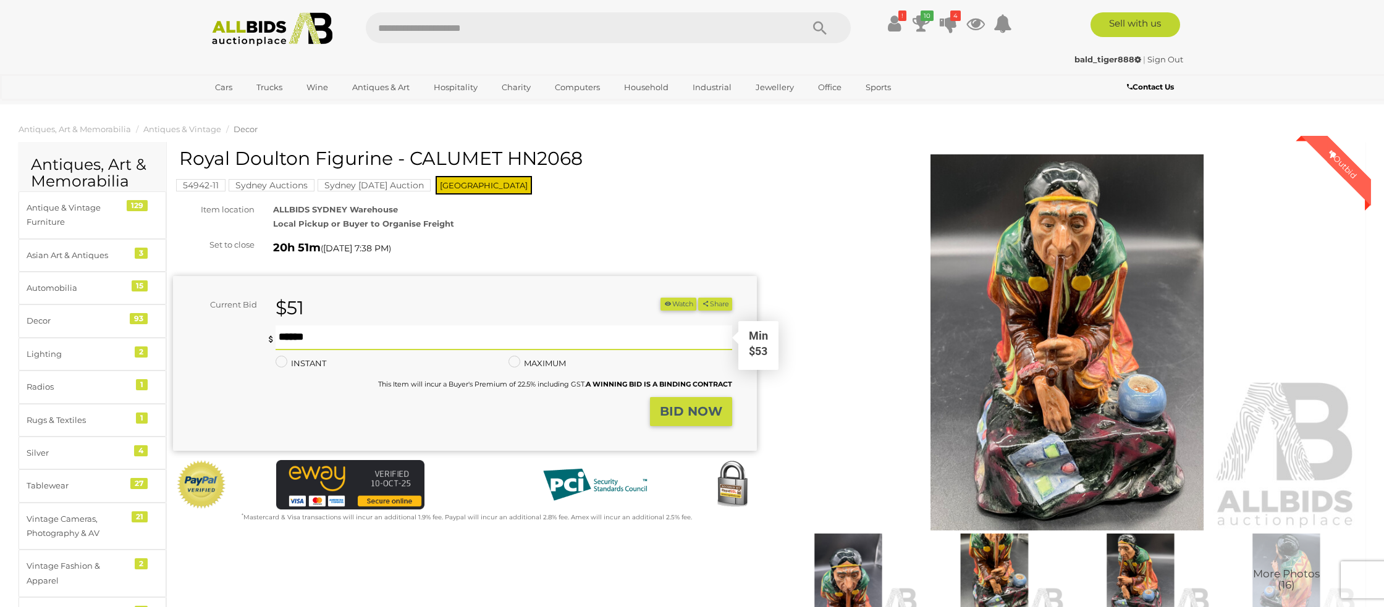
click at [295, 334] on input "text" at bounding box center [504, 338] width 457 height 25
type input "**"
click at [664, 412] on strong "BID NOW" at bounding box center [691, 411] width 62 height 15
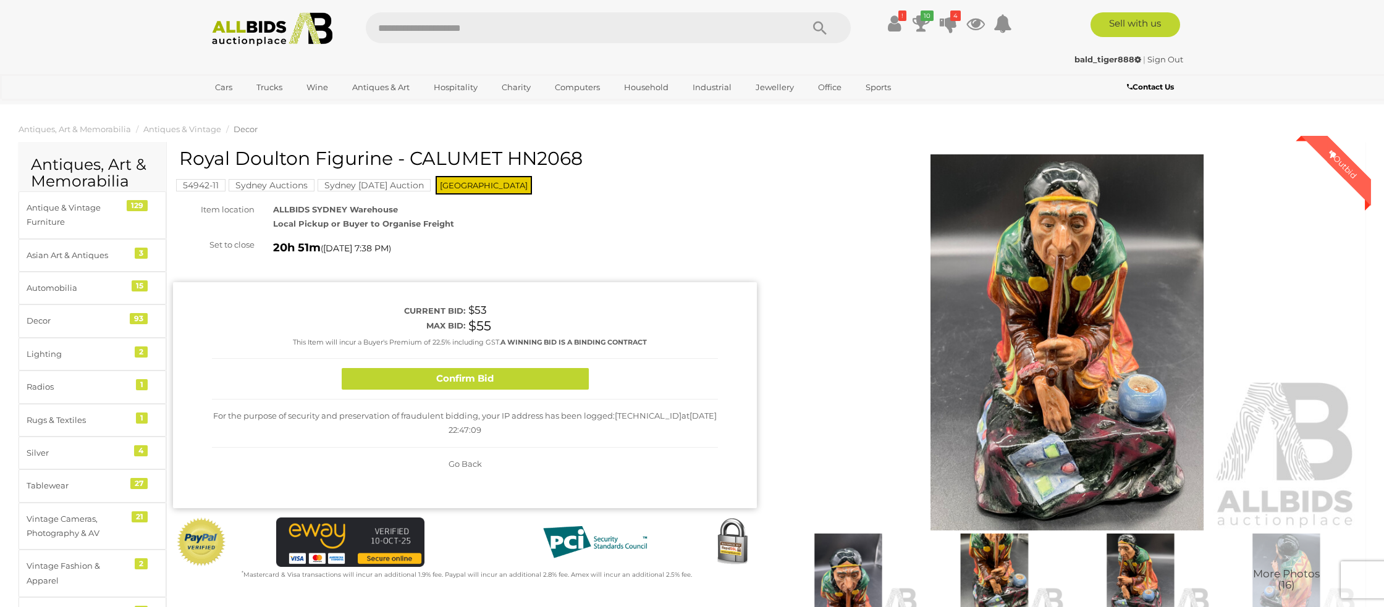
click at [538, 374] on button "Confirm Bid" at bounding box center [465, 379] width 247 height 22
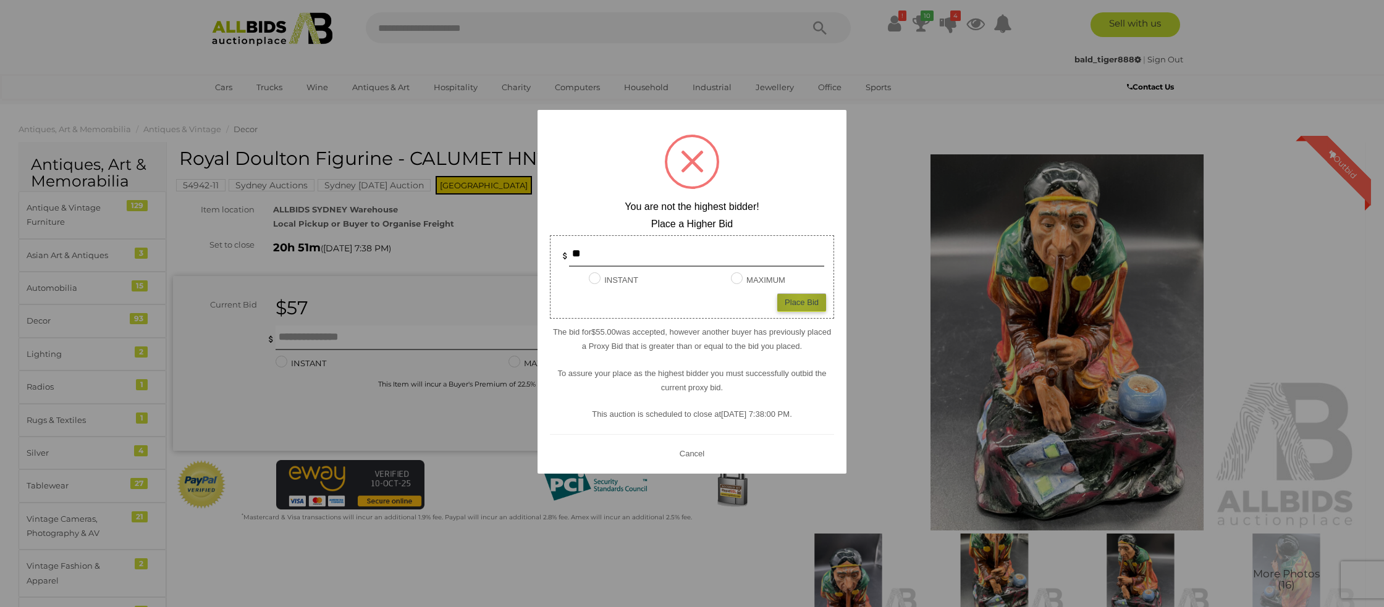
drag, startPoint x: 800, startPoint y: 298, endPoint x: 781, endPoint y: 298, distance: 19.2
click at [800, 298] on div "Place Bid" at bounding box center [801, 302] width 49 height 18
type input "**"
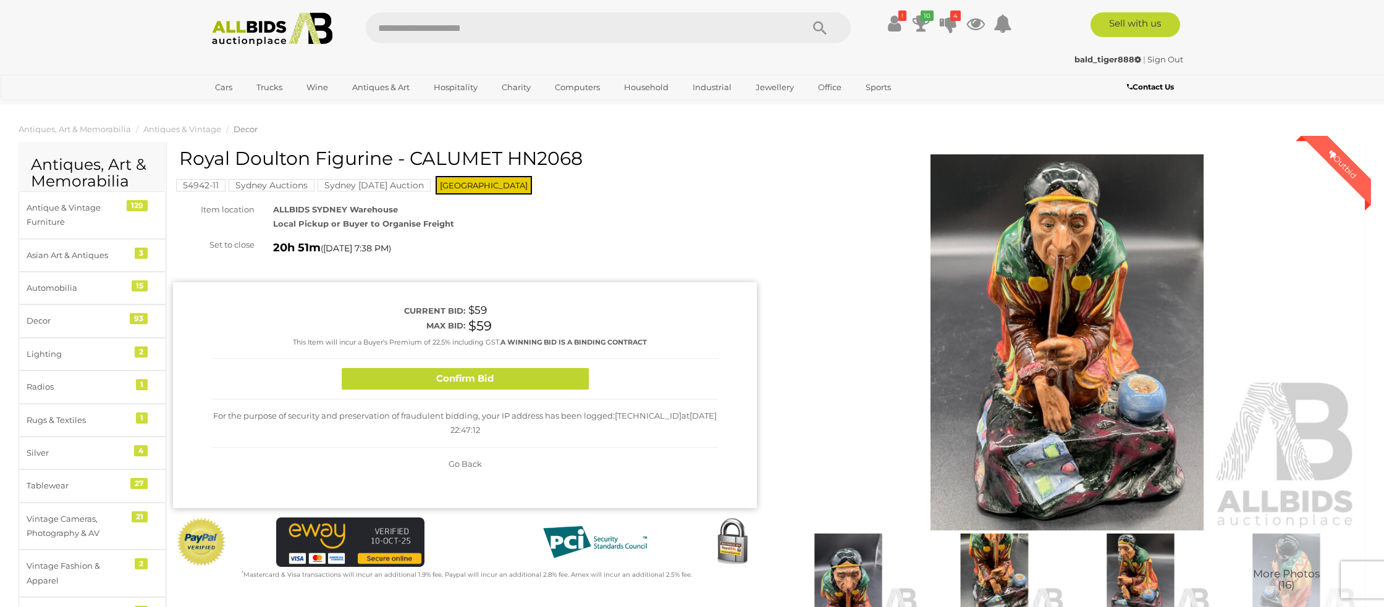
click at [533, 385] on button "Confirm Bid" at bounding box center [465, 379] width 247 height 22
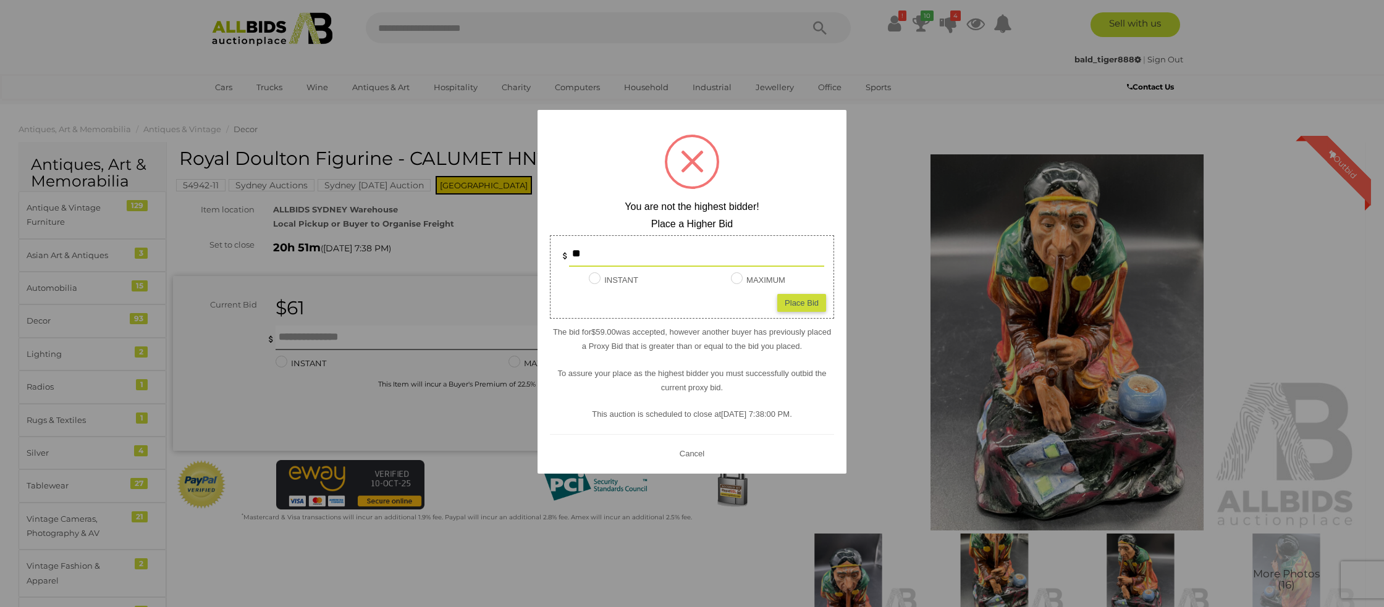
click at [787, 308] on div "Place Bid" at bounding box center [801, 302] width 49 height 18
type input "**"
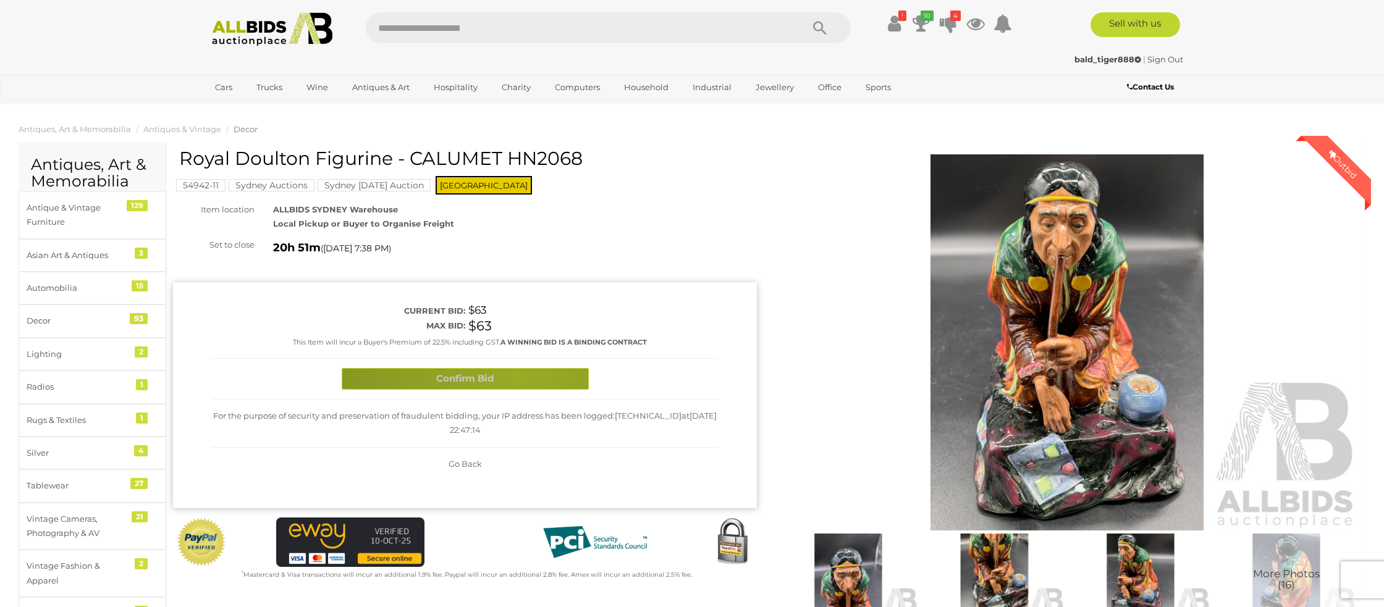
click at [519, 374] on button "Confirm Bid" at bounding box center [465, 379] width 247 height 22
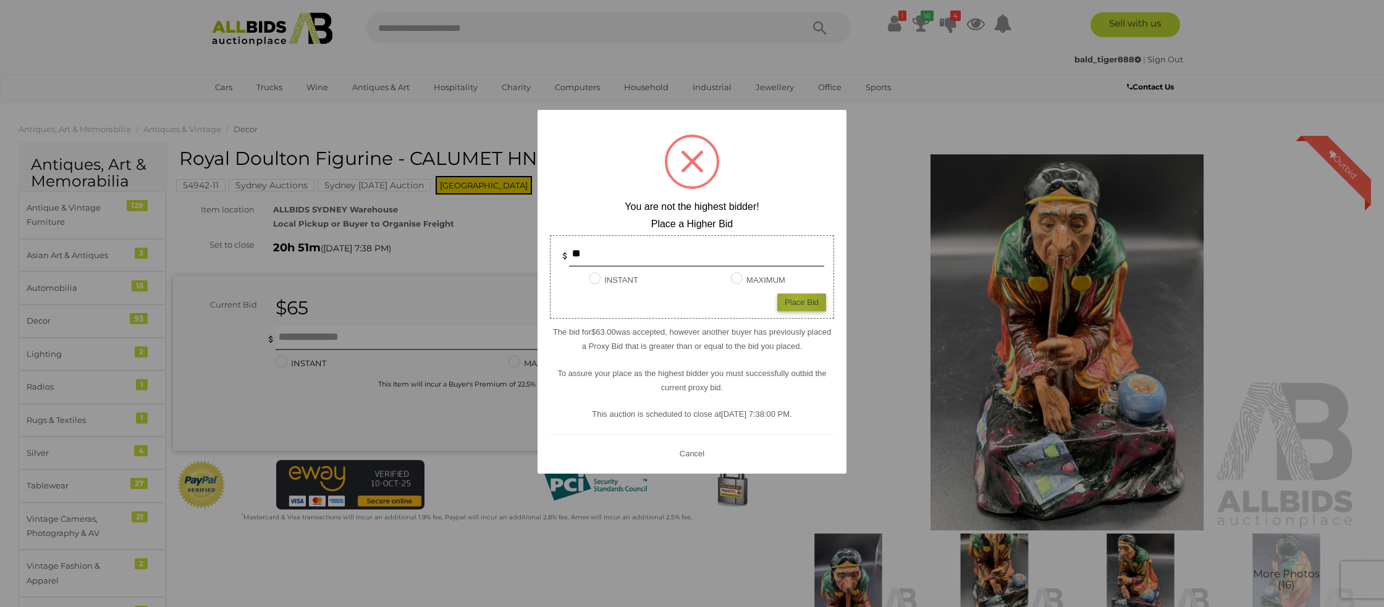
click at [798, 301] on div "Place Bid" at bounding box center [801, 302] width 49 height 18
type input "**"
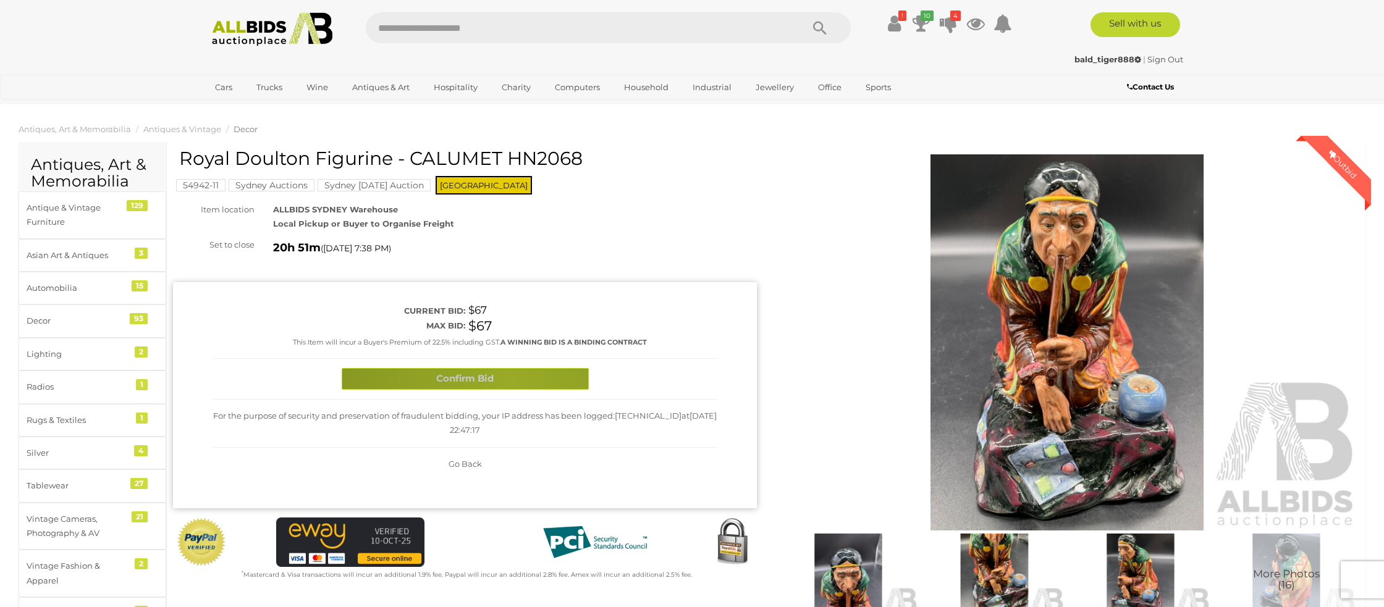
click at [510, 381] on button "Confirm Bid" at bounding box center [465, 379] width 247 height 22
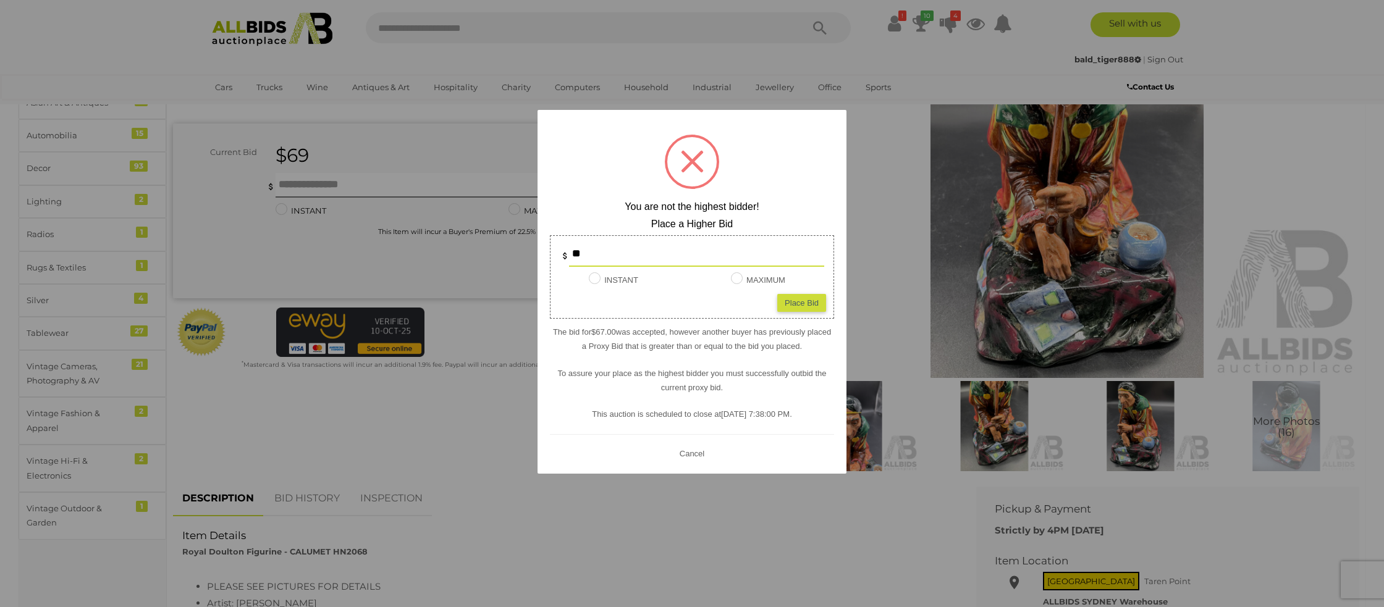
scroll to position [153, 0]
drag, startPoint x: 699, startPoint y: 454, endPoint x: 449, endPoint y: 423, distance: 252.8
click at [696, 452] on button "Cancel" at bounding box center [692, 452] width 32 height 15
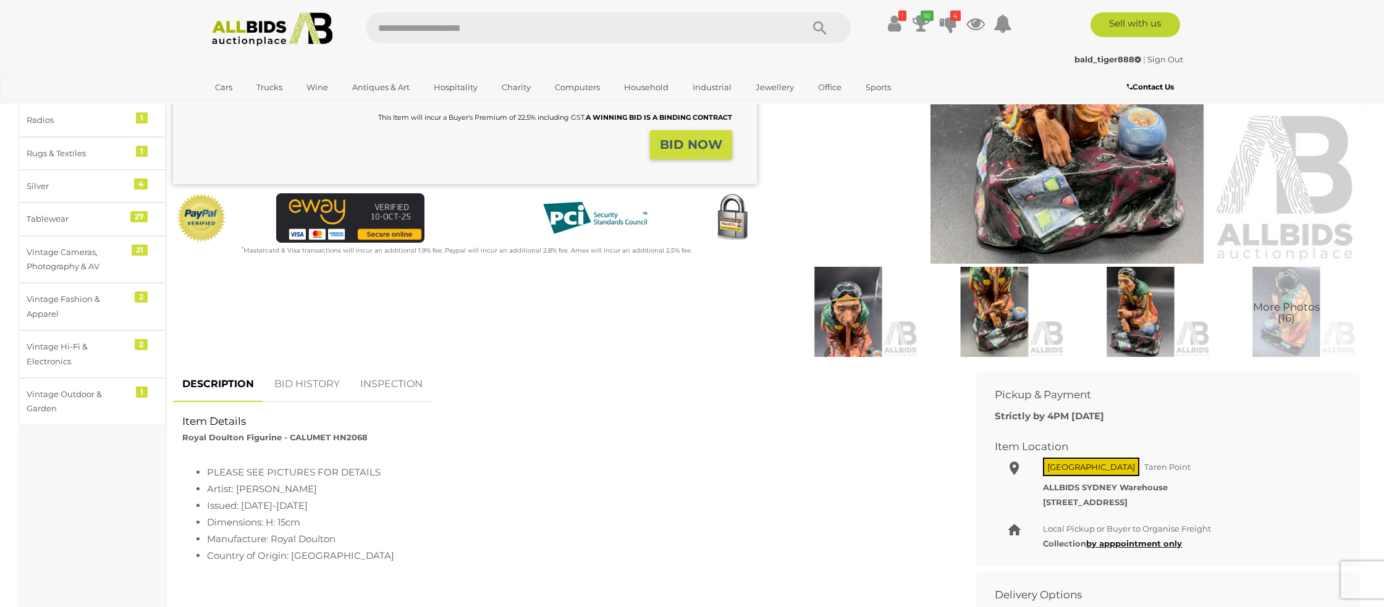
scroll to position [269, 0]
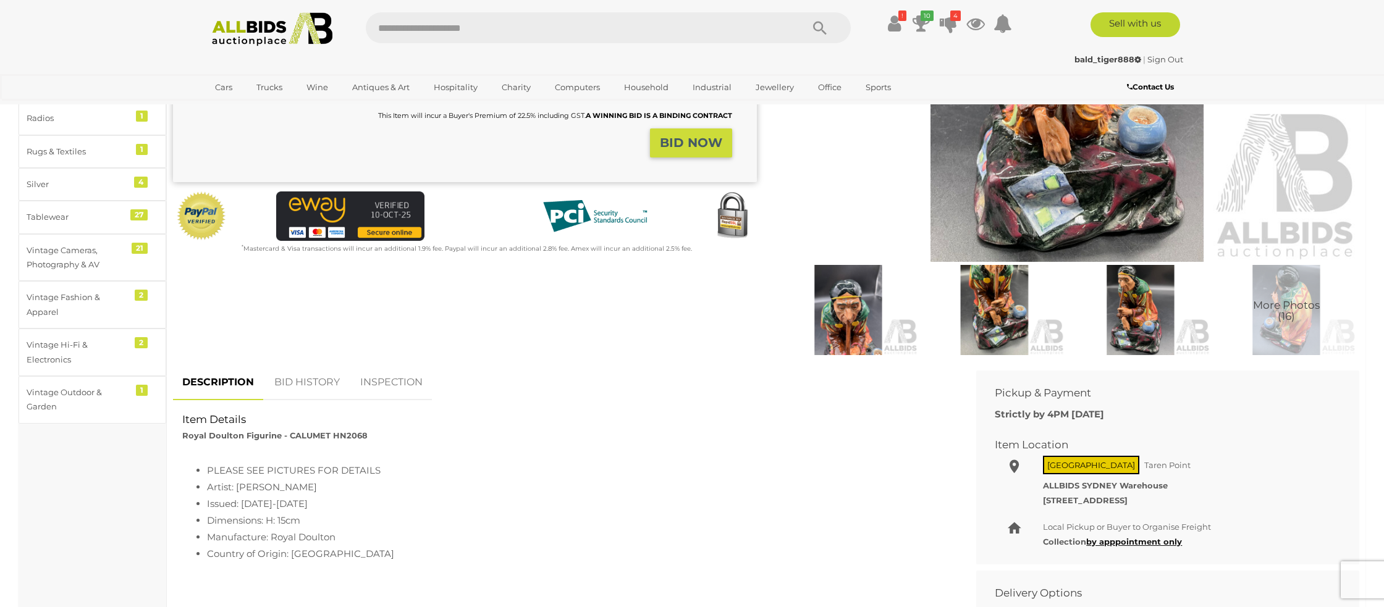
click at [310, 379] on link "BID HISTORY" at bounding box center [307, 383] width 84 height 36
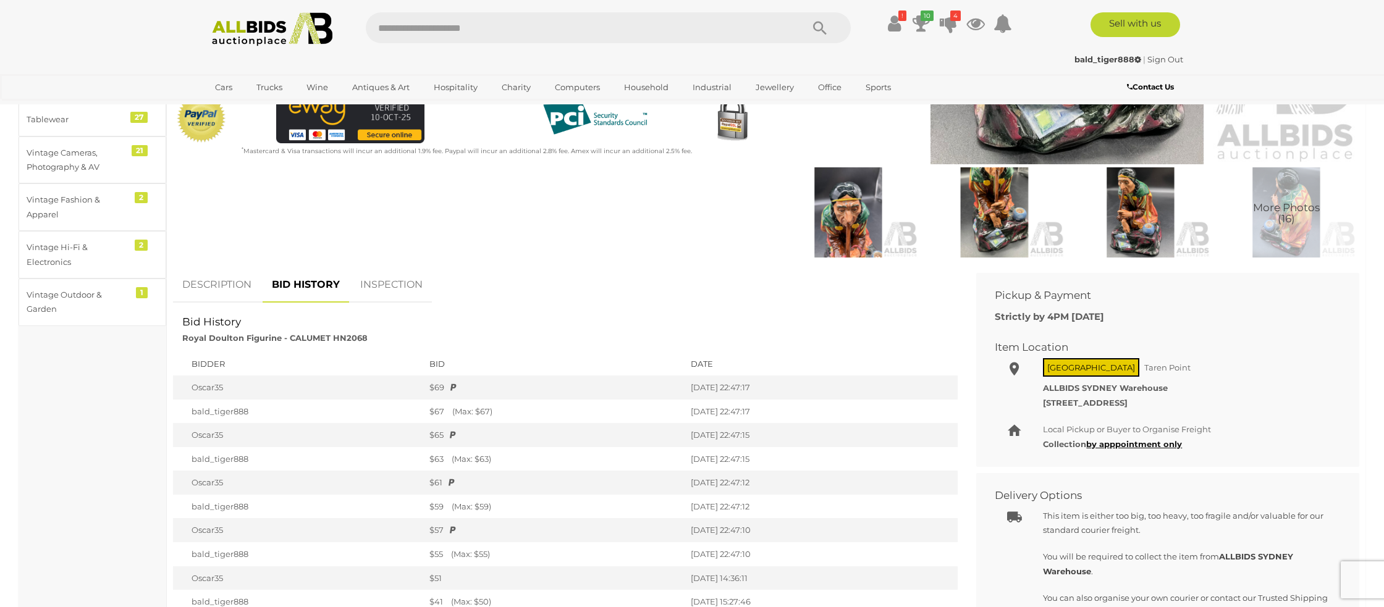
scroll to position [0, 0]
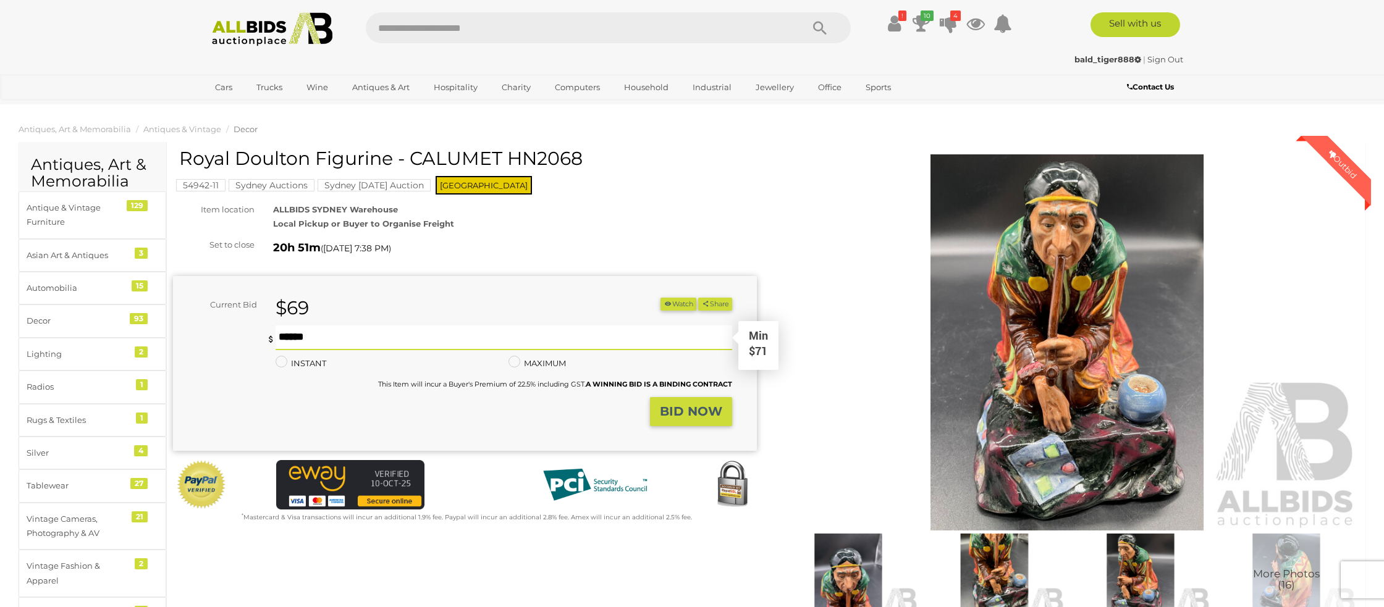
click at [306, 334] on input "text" at bounding box center [504, 338] width 457 height 25
type input "**"
click at [714, 416] on strong "BID NOW" at bounding box center [691, 411] width 62 height 15
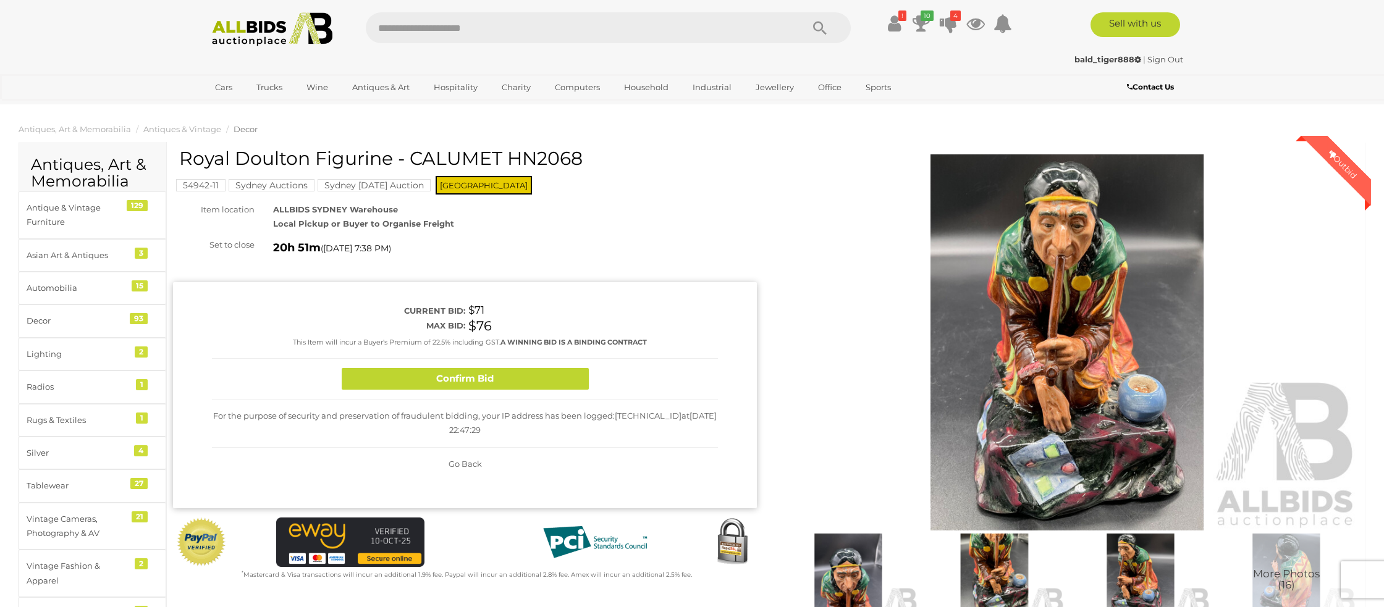
click at [523, 388] on button "Confirm Bid" at bounding box center [465, 379] width 247 height 22
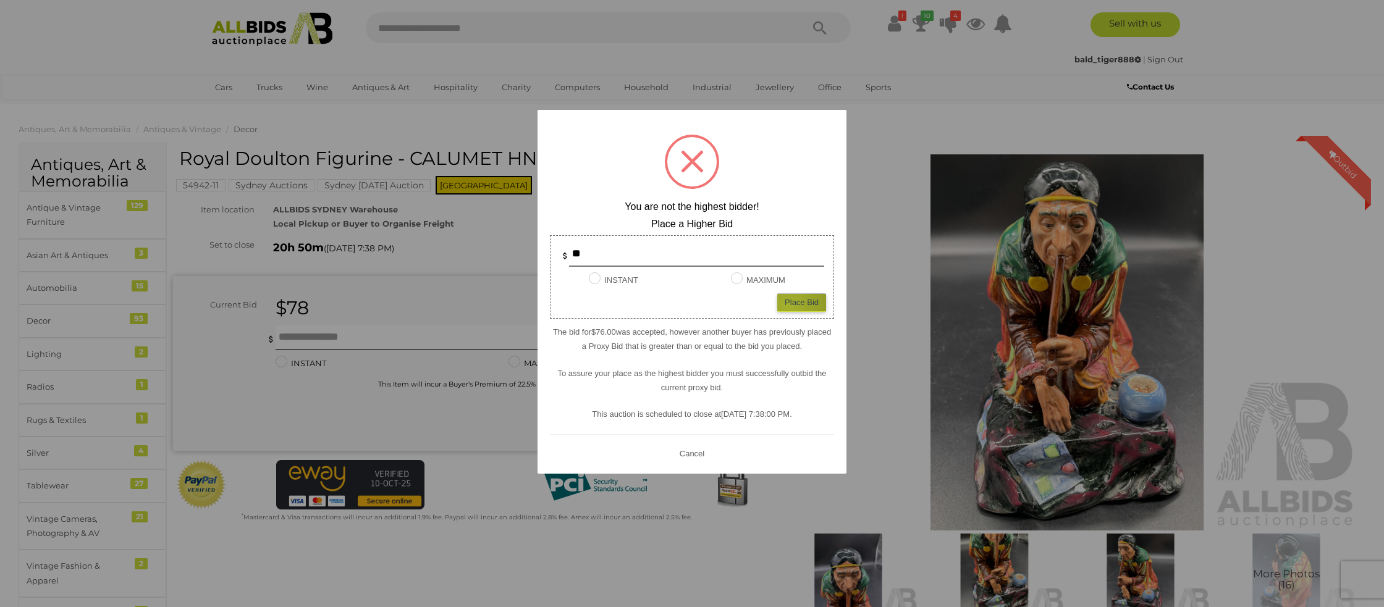
drag, startPoint x: 788, startPoint y: 306, endPoint x: 745, endPoint y: 307, distance: 43.9
click at [788, 306] on div "Place Bid" at bounding box center [801, 302] width 49 height 18
type input "**"
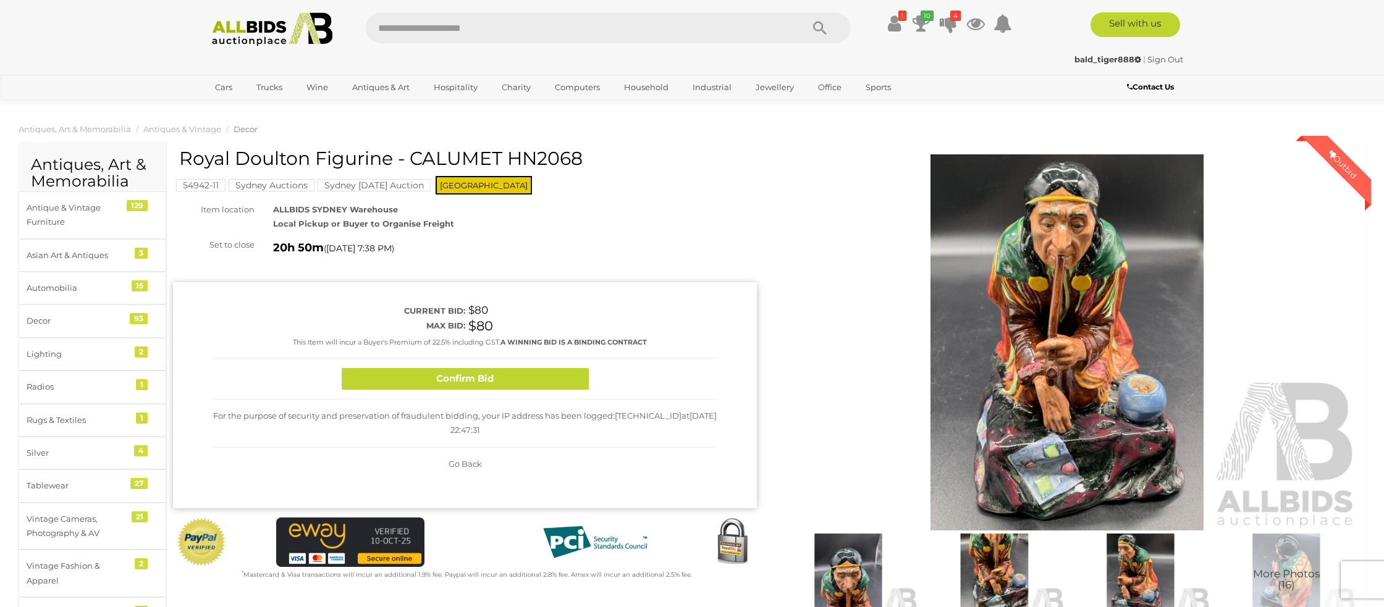
click at [499, 385] on button "Confirm Bid" at bounding box center [465, 379] width 247 height 22
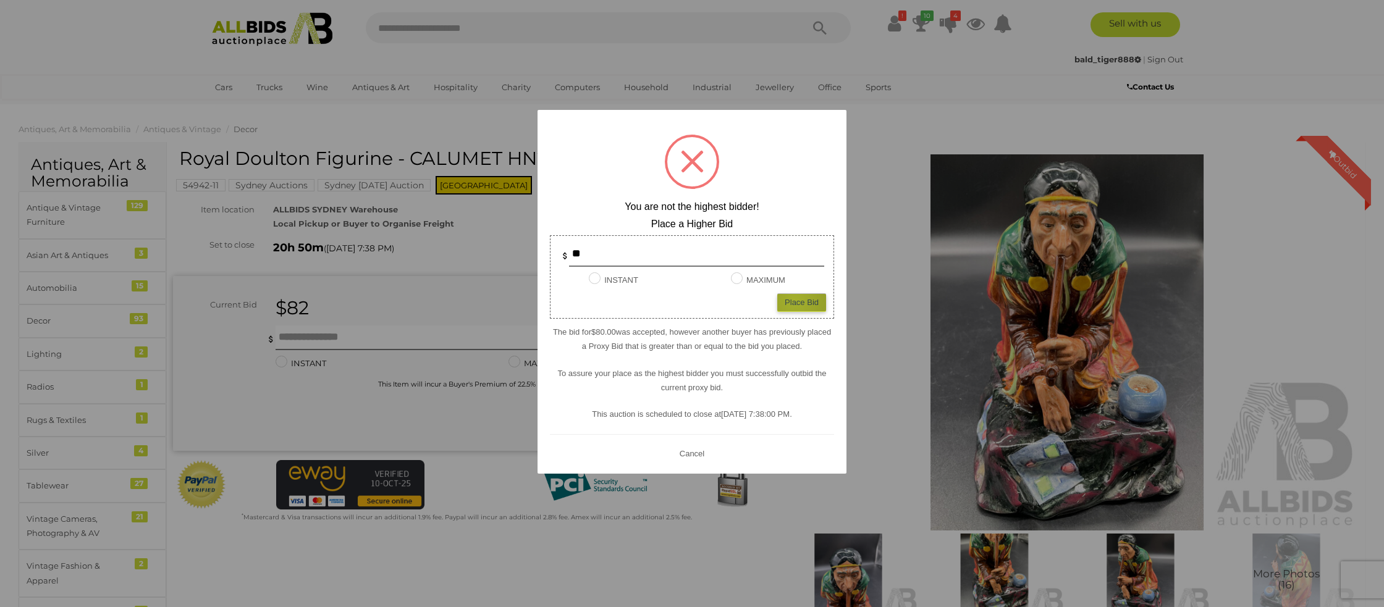
click at [795, 300] on div "Place Bid" at bounding box center [801, 302] width 49 height 18
type input "**"
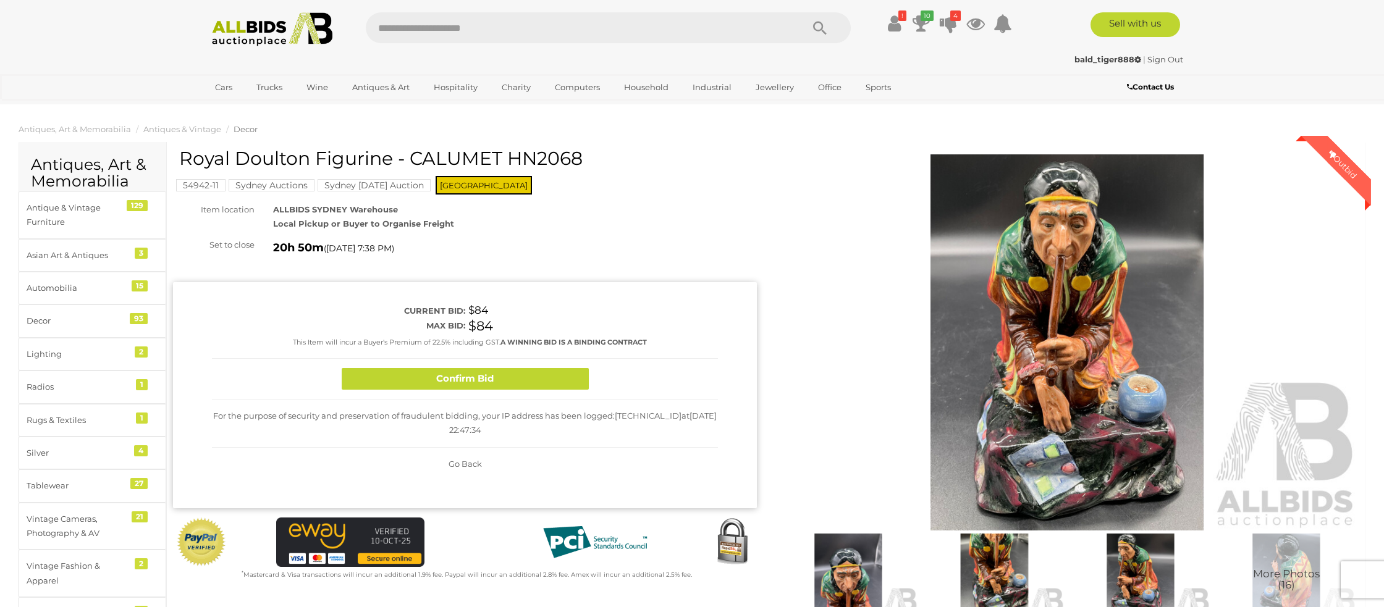
click at [502, 376] on button "Confirm Bid" at bounding box center [465, 379] width 247 height 22
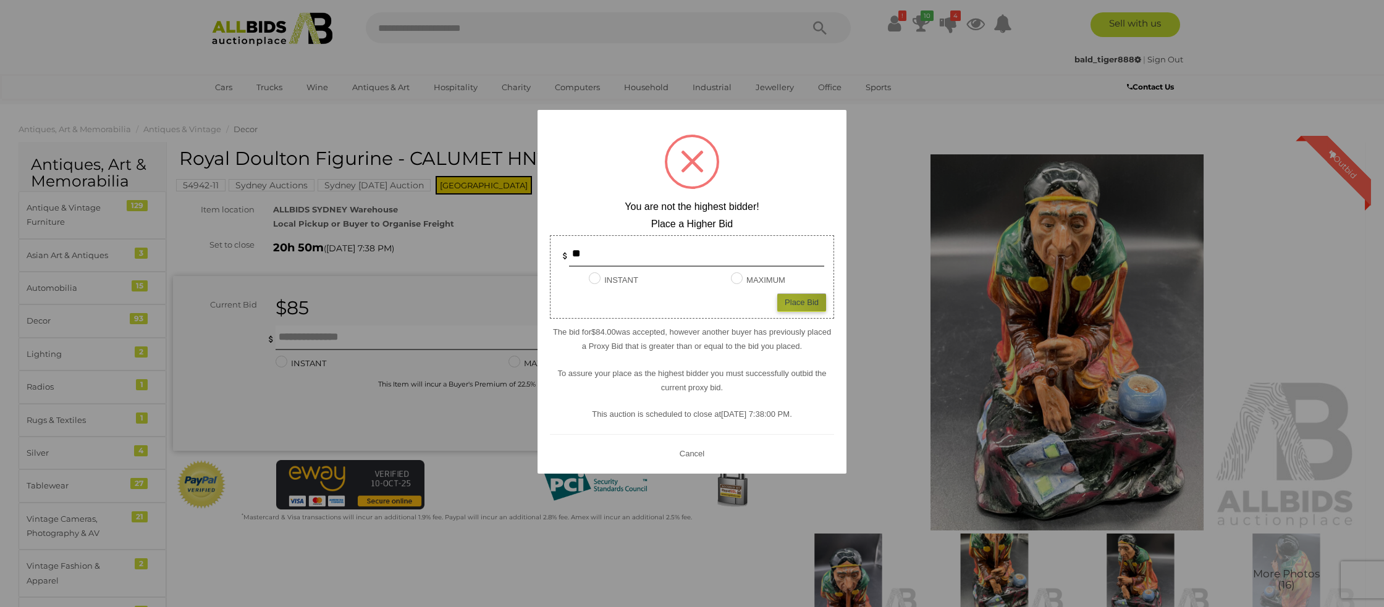
click at [788, 306] on div "Place Bid" at bounding box center [801, 302] width 49 height 18
type input "**"
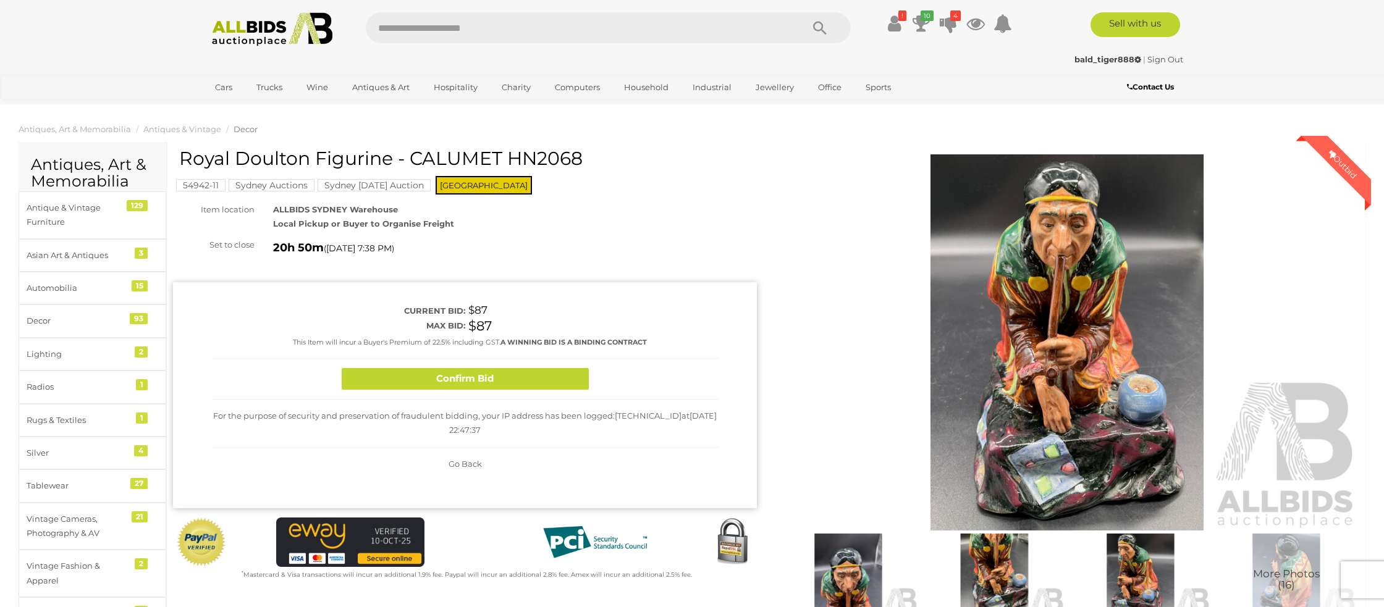
click at [471, 381] on button "Confirm Bid" at bounding box center [465, 379] width 247 height 22
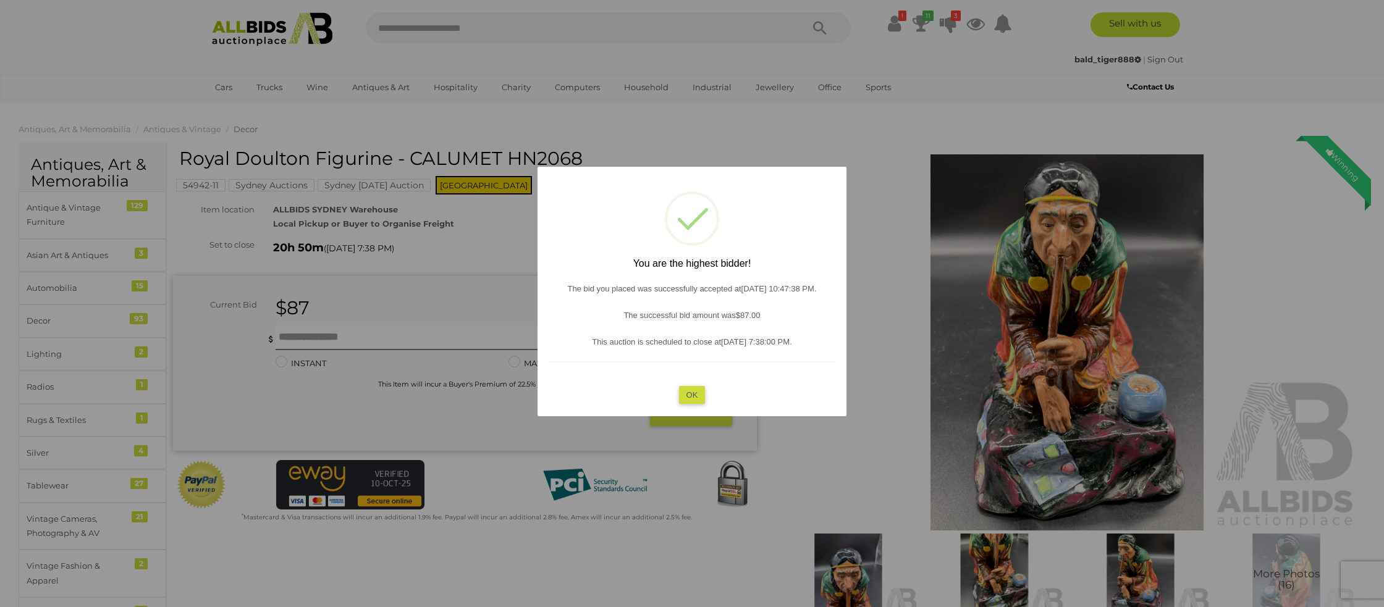
drag, startPoint x: 694, startPoint y: 392, endPoint x: 547, endPoint y: 407, distance: 147.9
click at [693, 390] on button "OK" at bounding box center [692, 395] width 27 height 18
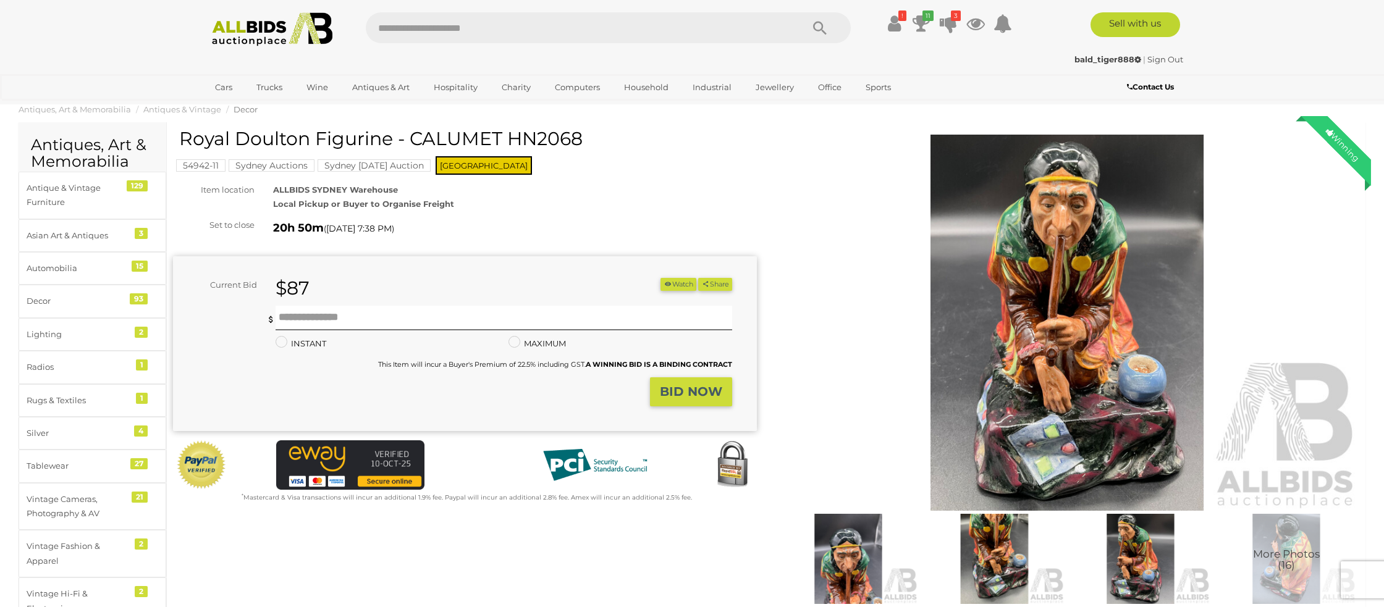
scroll to position [17, 0]
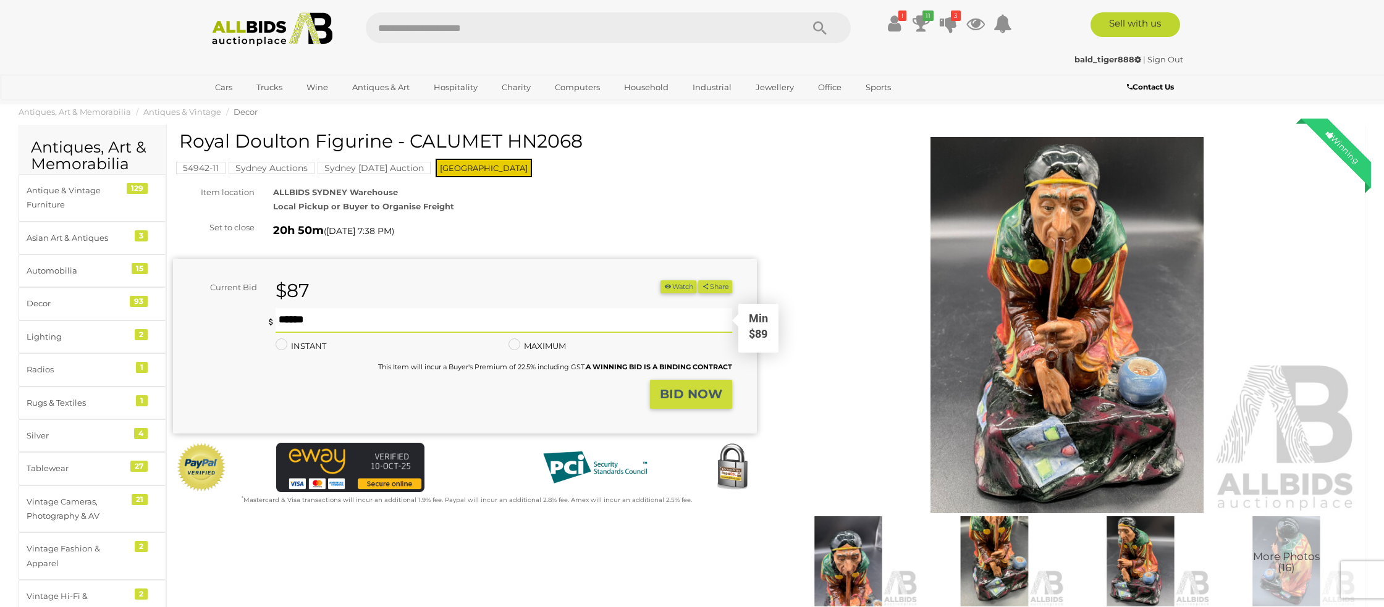
click at [299, 316] on input "text" at bounding box center [504, 320] width 457 height 25
type input "**"
click at [688, 395] on strong "BID NOW" at bounding box center [691, 394] width 62 height 15
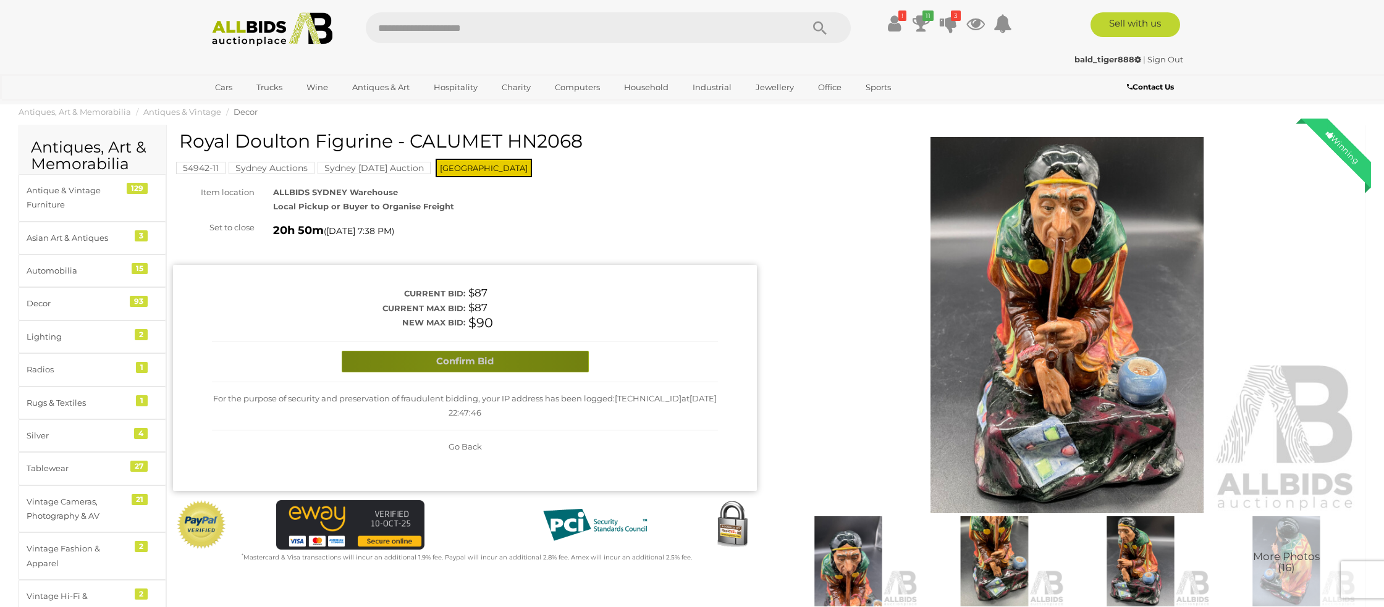
click at [443, 368] on button "Confirm Bid" at bounding box center [465, 362] width 247 height 22
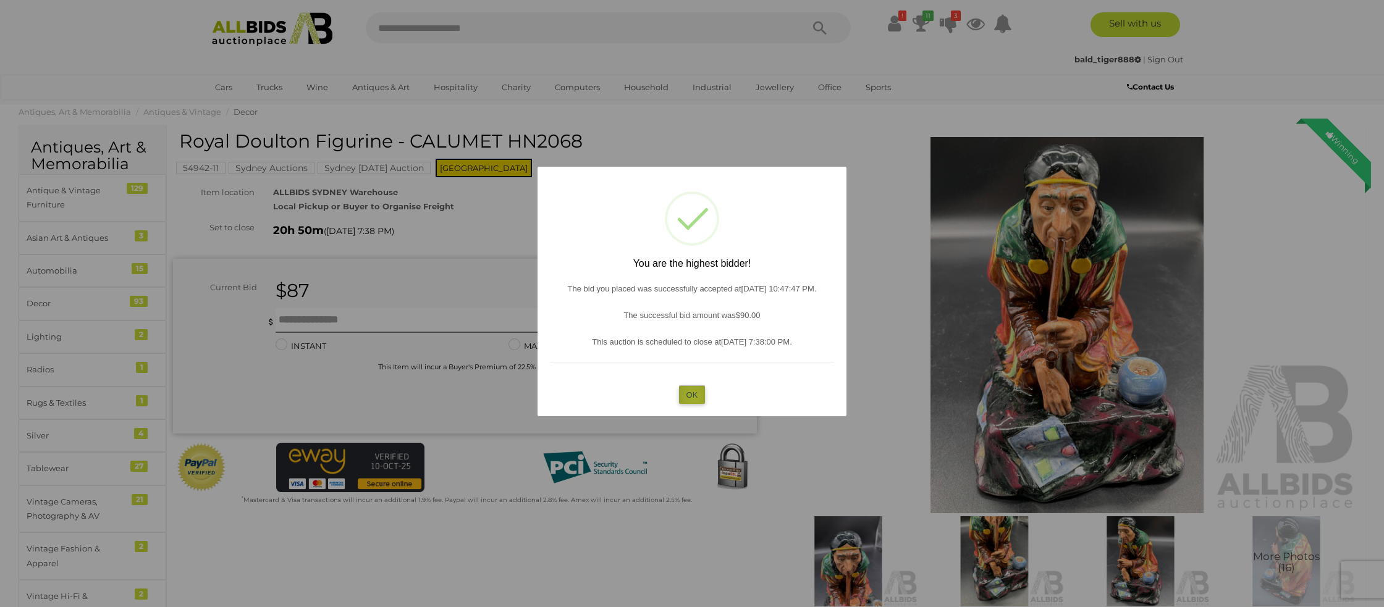
click at [694, 398] on button "OK" at bounding box center [692, 395] width 27 height 18
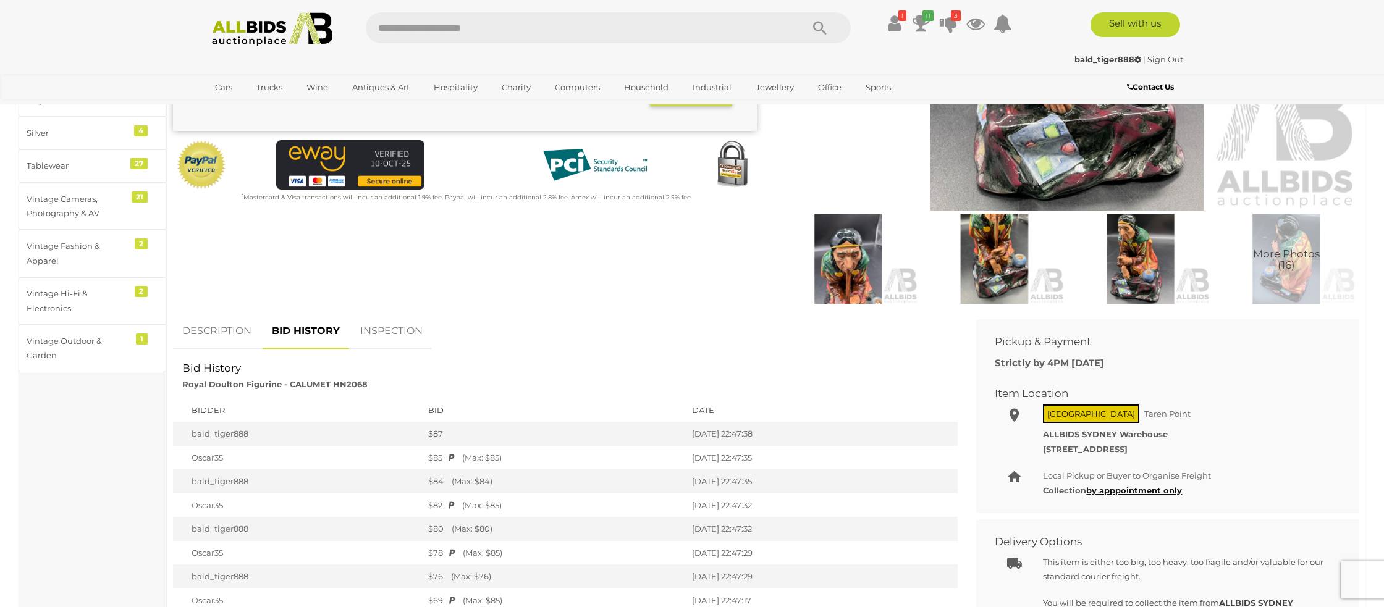
scroll to position [321, 0]
click at [217, 327] on link "DESCRIPTION" at bounding box center [217, 331] width 88 height 36
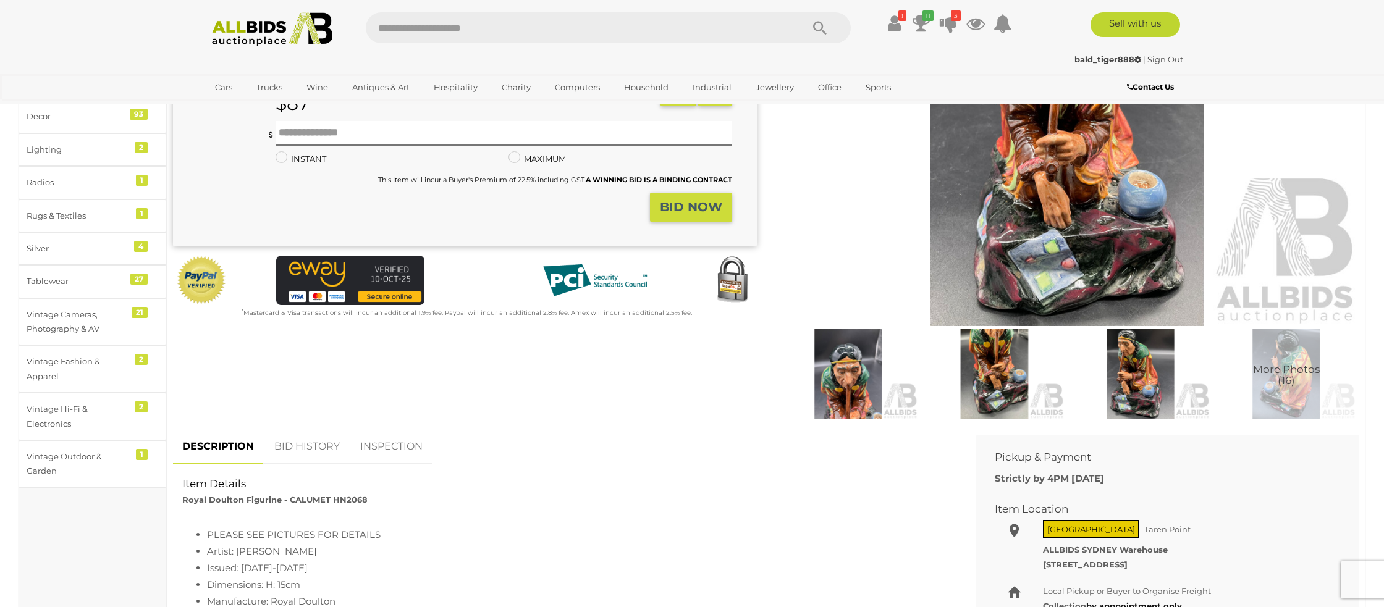
scroll to position [211, 0]
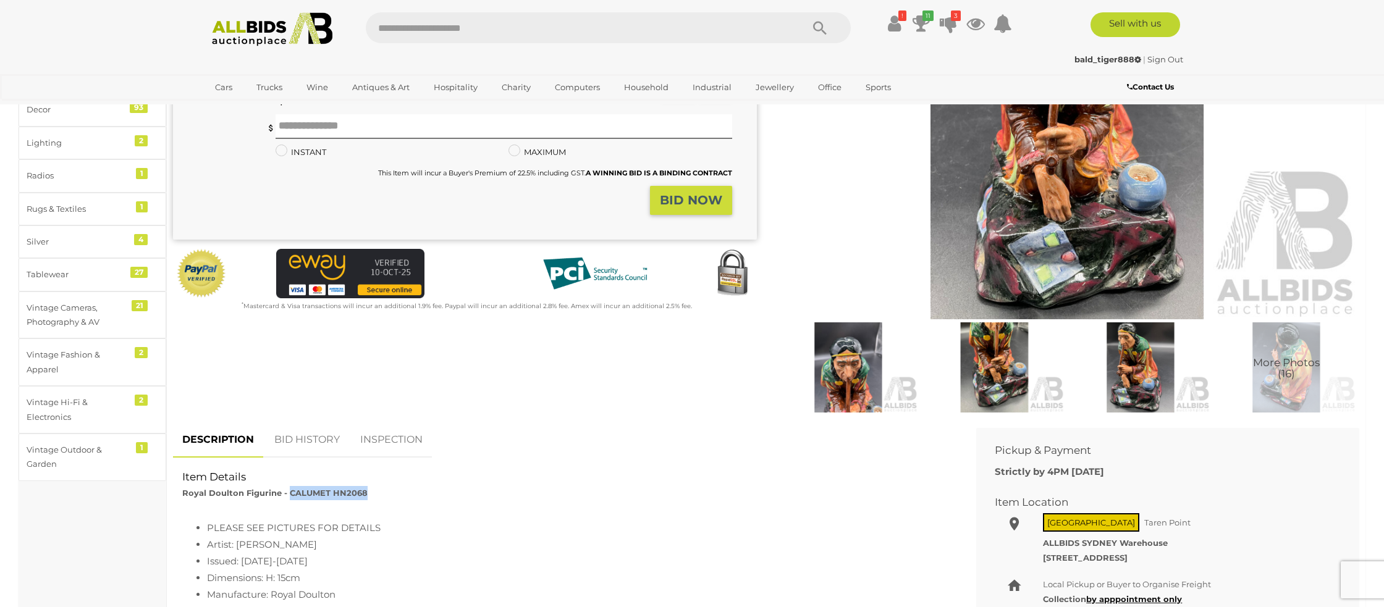
drag, startPoint x: 365, startPoint y: 494, endPoint x: 288, endPoint y: 494, distance: 76.6
click at [288, 494] on div "Item Details Royal Doulton Figurine - CALUMET HN2068" at bounding box center [565, 485] width 785 height 30
copy strong "CALUMET HN2068"
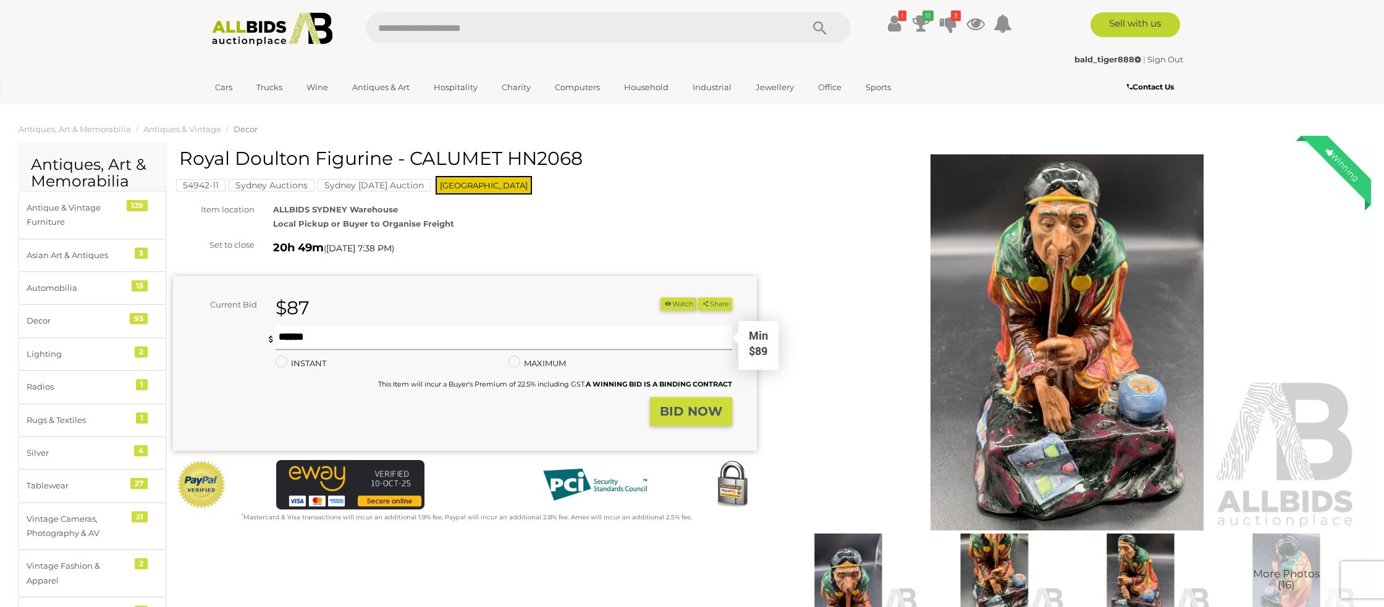
click at [296, 339] on input "text" at bounding box center [504, 338] width 457 height 25
type input "**"
click at [682, 404] on strong "BID NOW" at bounding box center [691, 411] width 62 height 15
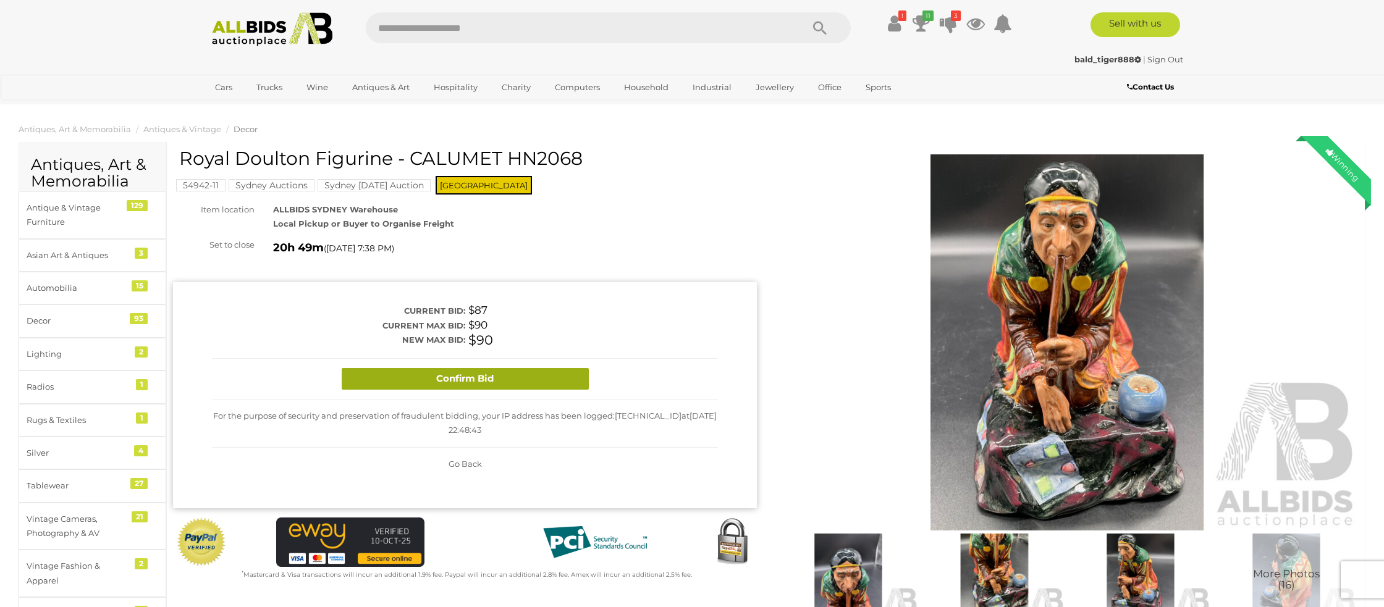
click at [465, 389] on button "Confirm Bid" at bounding box center [465, 379] width 247 height 22
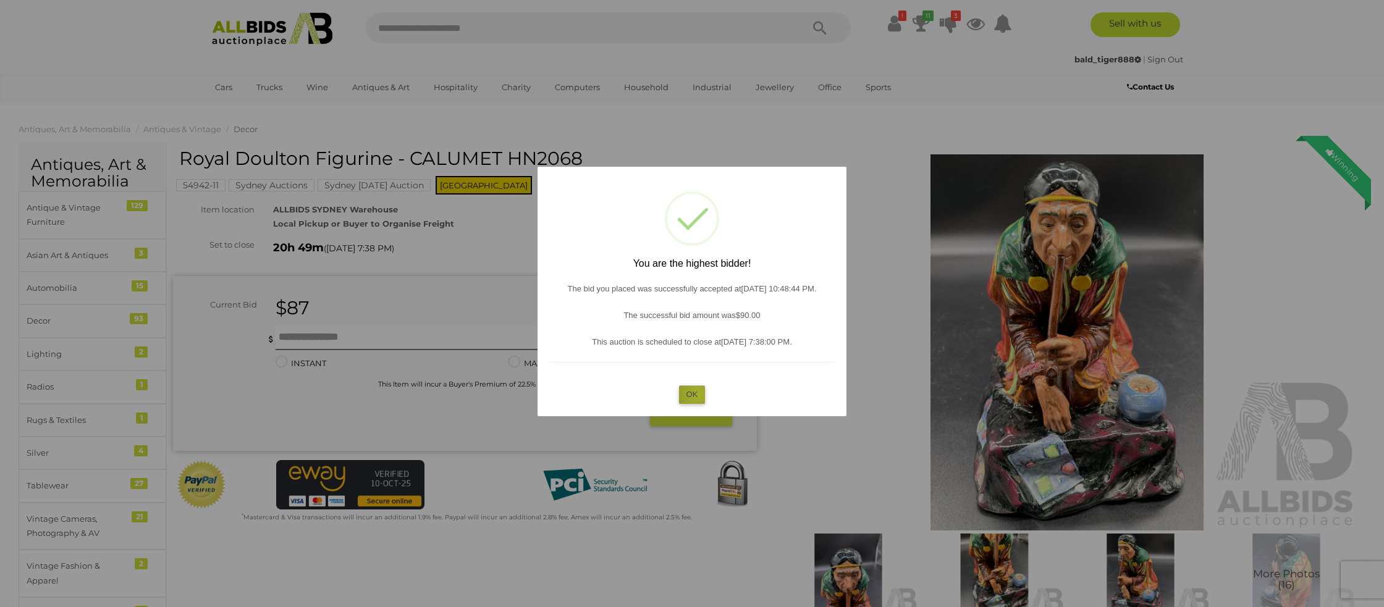
drag, startPoint x: 698, startPoint y: 394, endPoint x: 691, endPoint y: 390, distance: 7.7
click at [696, 393] on button "OK" at bounding box center [692, 395] width 27 height 18
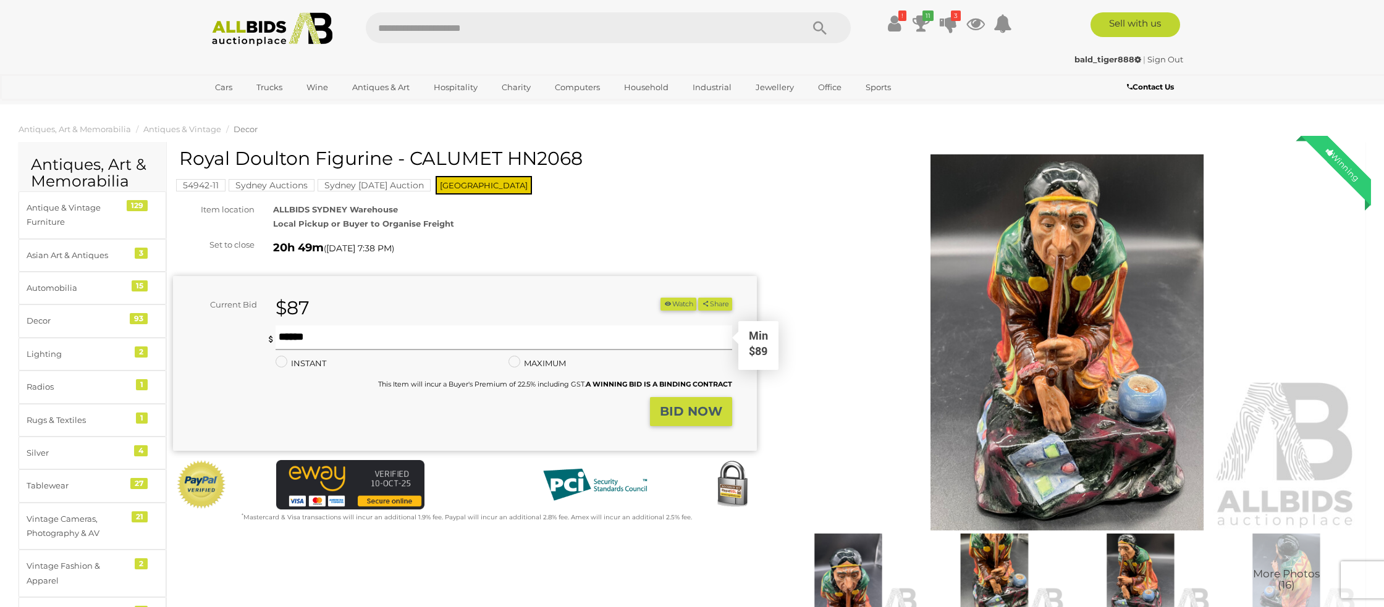
click at [293, 334] on input "text" at bounding box center [504, 338] width 457 height 25
type input "**"
click at [684, 405] on strong "BID NOW" at bounding box center [691, 411] width 62 height 15
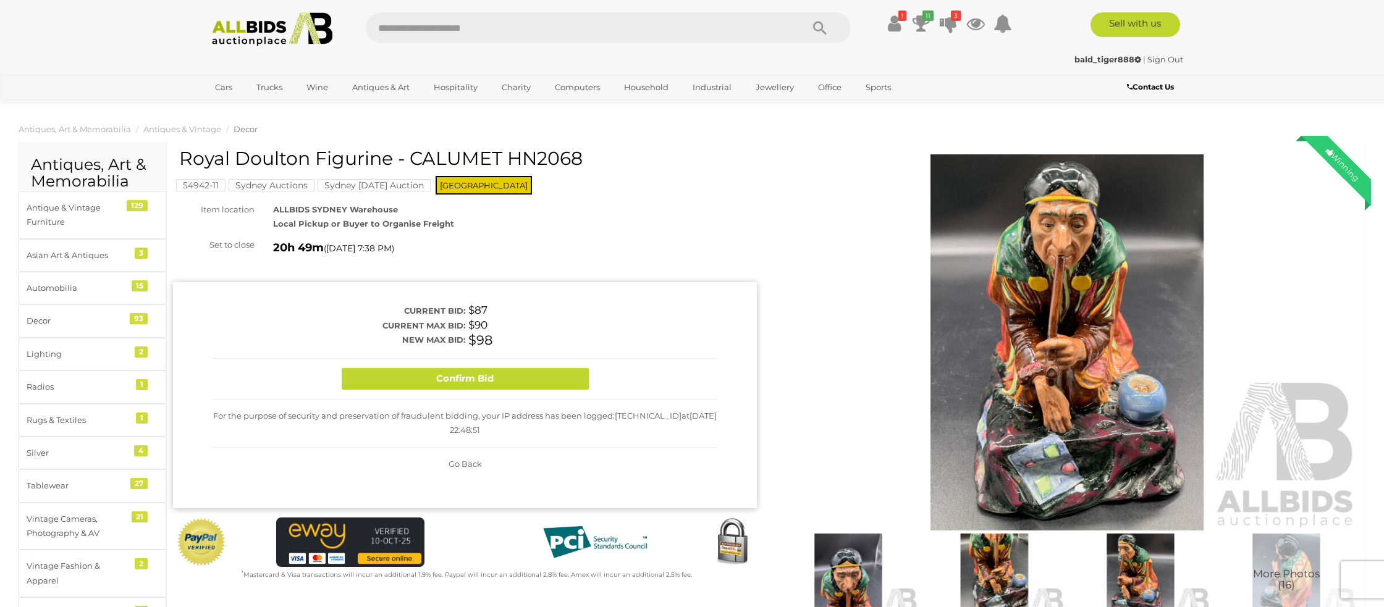
click at [502, 391] on div "Confirm Bid" at bounding box center [465, 379] width 506 height 41
click at [488, 383] on button "Confirm Bid" at bounding box center [465, 379] width 247 height 22
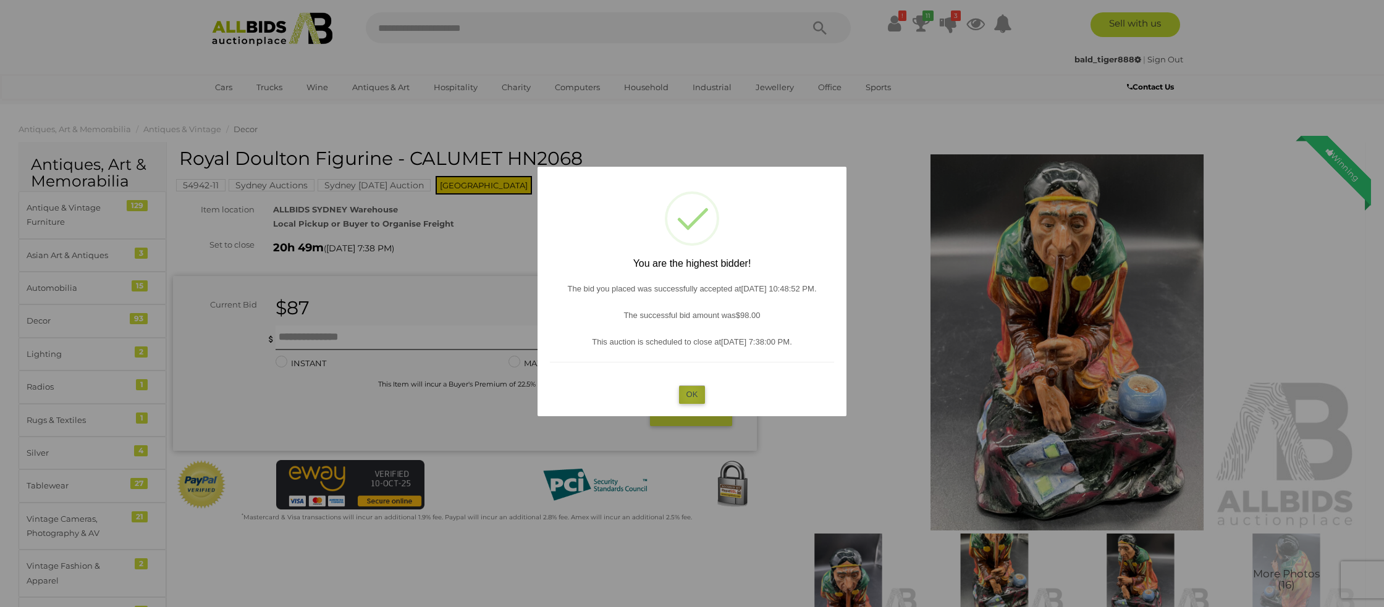
click at [691, 392] on button "OK" at bounding box center [692, 395] width 27 height 18
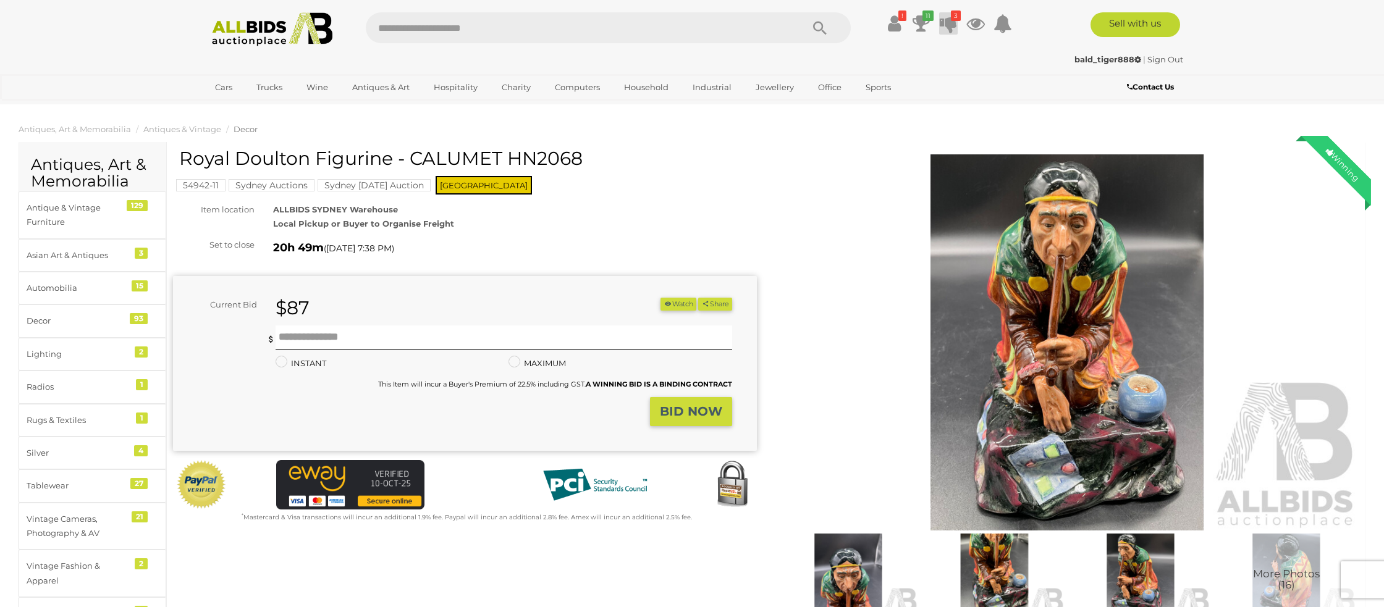
click at [952, 18] on icon "3" at bounding box center [956, 16] width 10 height 11
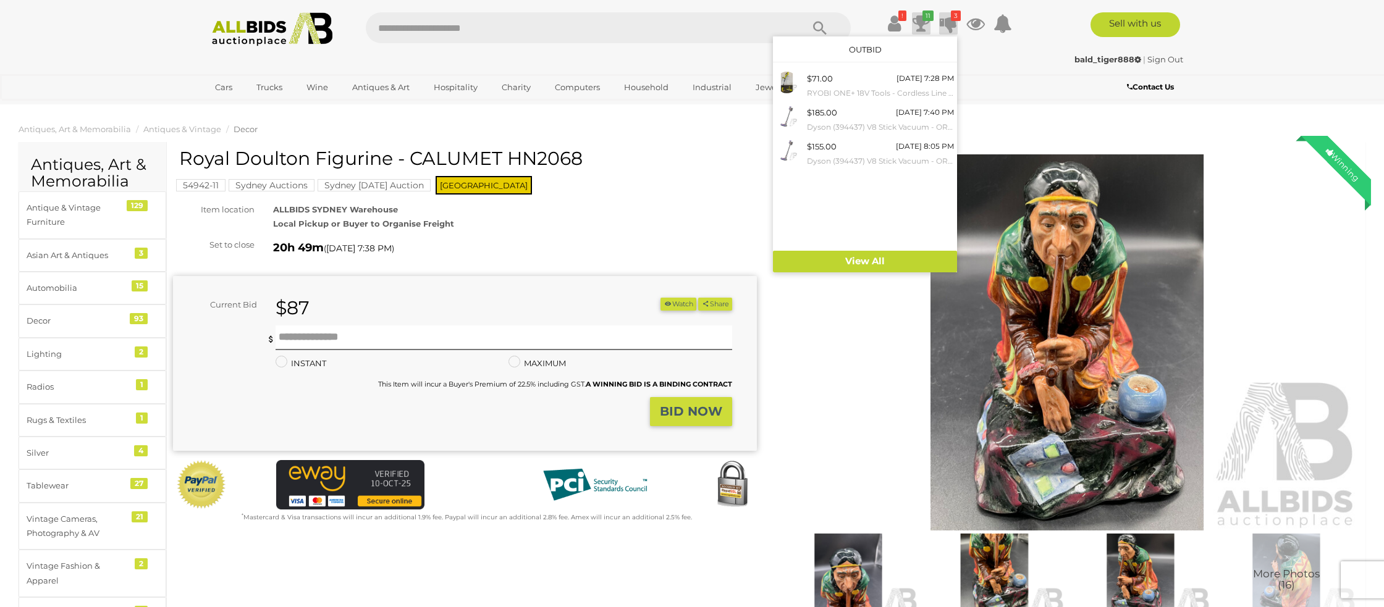
drag, startPoint x: 981, startPoint y: 67, endPoint x: 926, endPoint y: 23, distance: 70.3
click at [974, 61] on div "bald_tiger888 | Sign Out bald_tiger888 | Sign Out" at bounding box center [692, 61] width 989 height 25
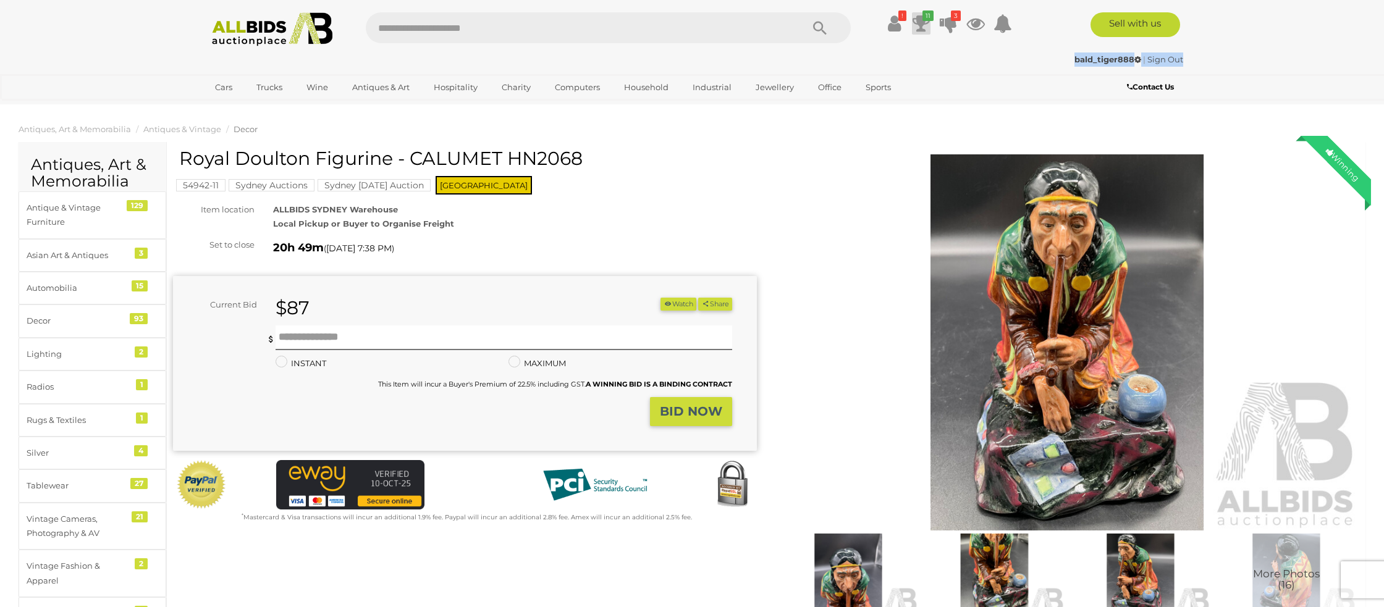
click at [920, 18] on icon at bounding box center [921, 23] width 17 height 22
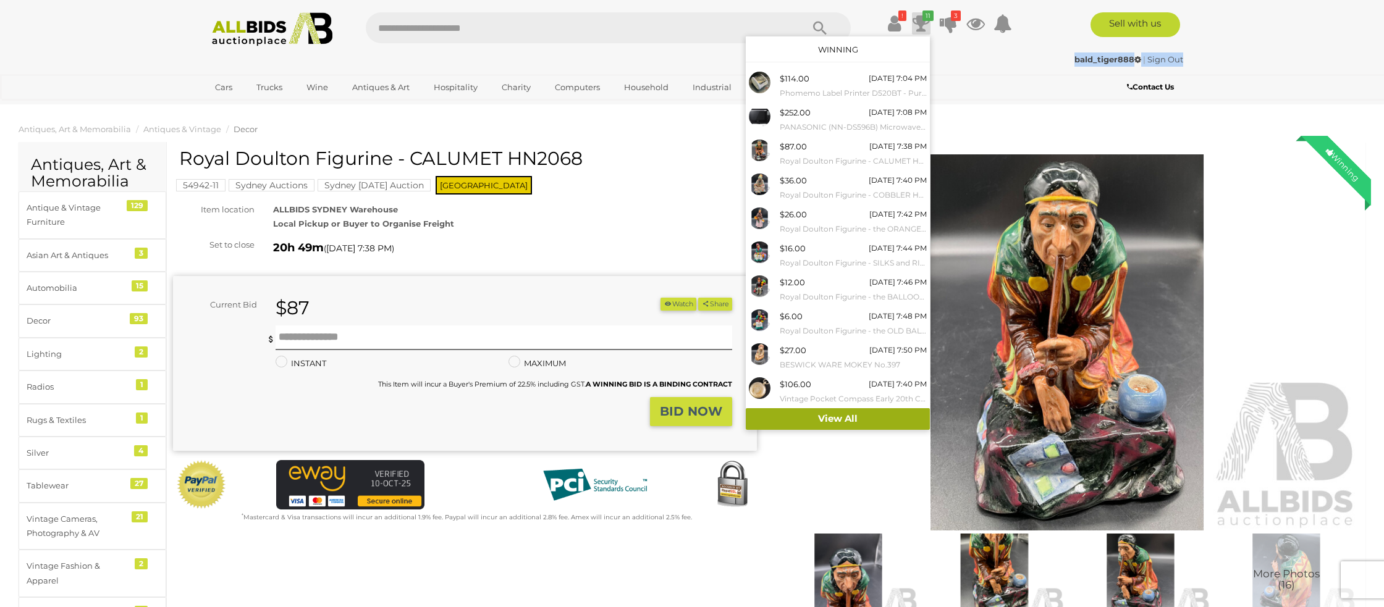
click at [821, 418] on link "View All" at bounding box center [838, 419] width 184 height 22
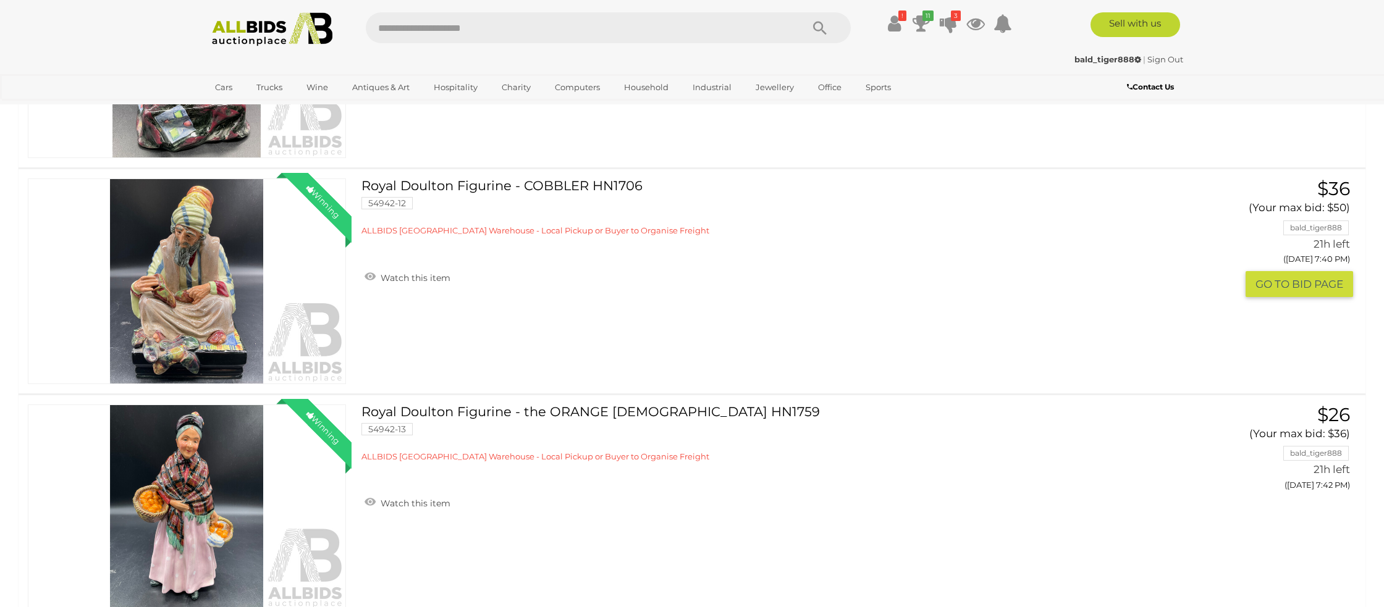
scroll to position [1001, 0]
